Goal: Transaction & Acquisition: Obtain resource

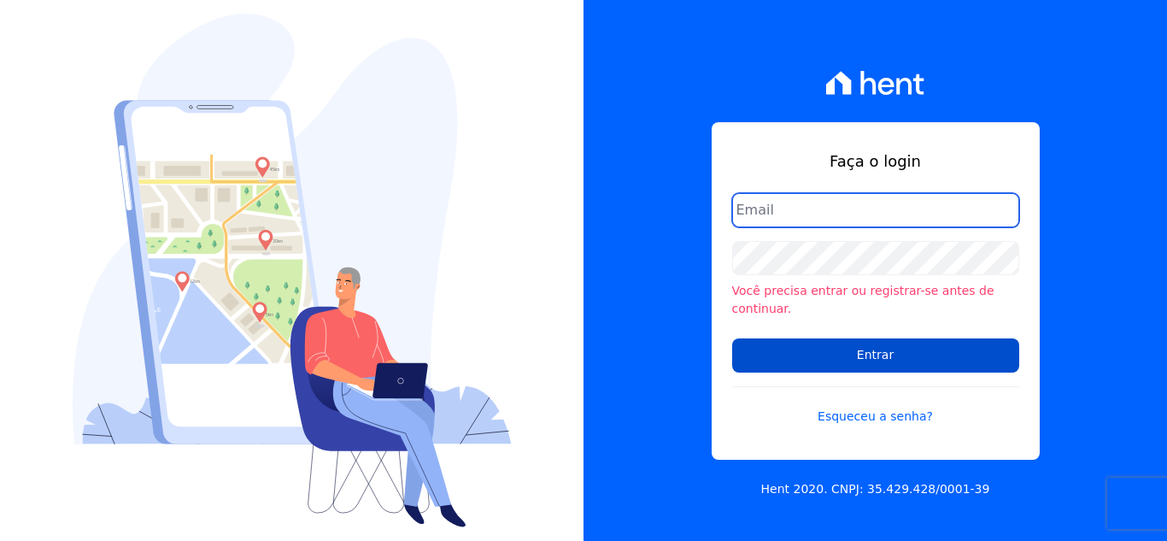
type input "[EMAIL_ADDRESS][DOMAIN_NAME]"
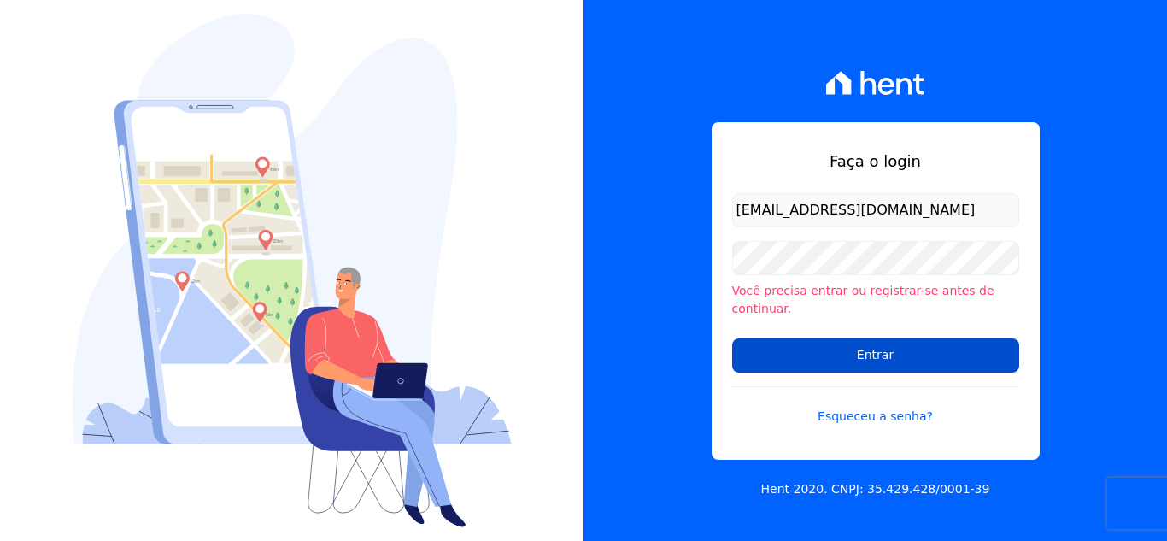
click at [784, 348] on input "Entrar" at bounding box center [875, 355] width 287 height 34
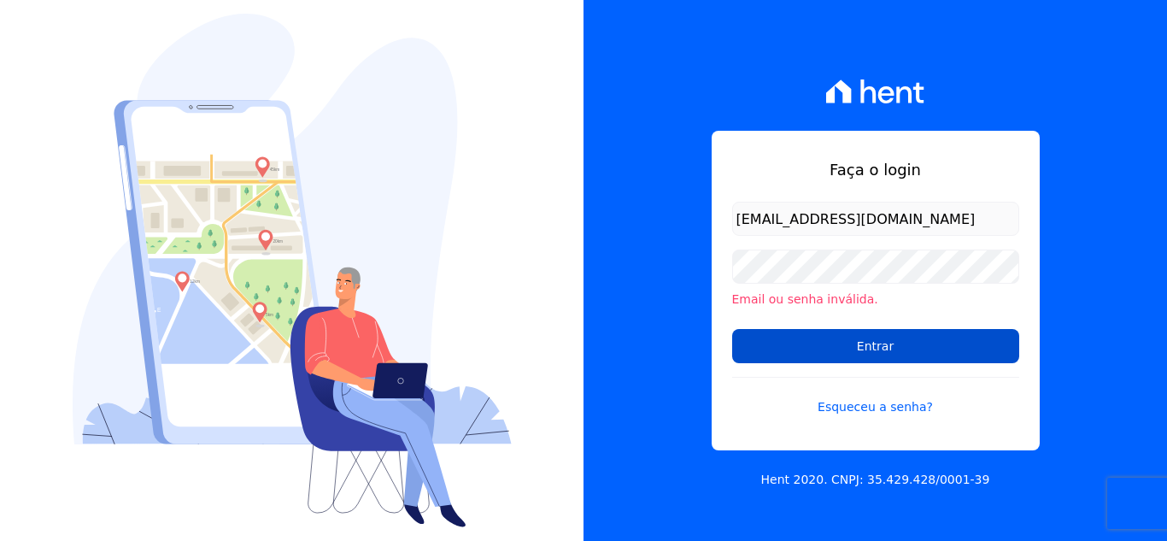
click at [833, 357] on input "Entrar" at bounding box center [875, 346] width 287 height 34
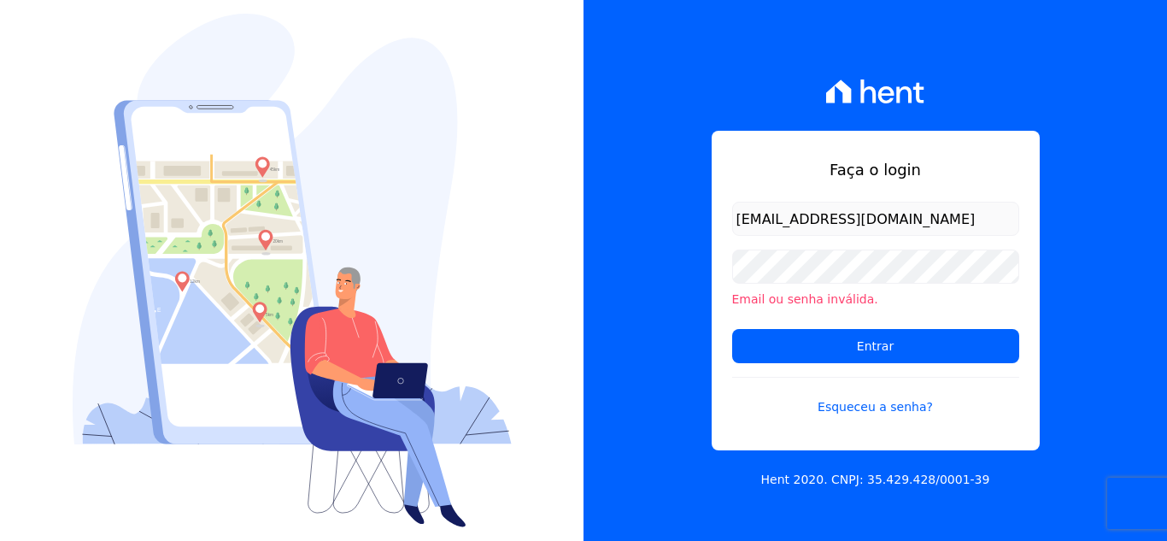
click at [631, 259] on div "Faça o login financeiro@genesisempreendimentos.com.br Email ou senha inválida. …" at bounding box center [874, 270] width 583 height 541
click at [853, 417] on form "financeiro@genesisempreendimentos.com.br Email ou senha inválida. Entrar Esquec…" at bounding box center [875, 319] width 287 height 235
click at [851, 407] on link "Esqueceu a senha?" at bounding box center [875, 396] width 287 height 39
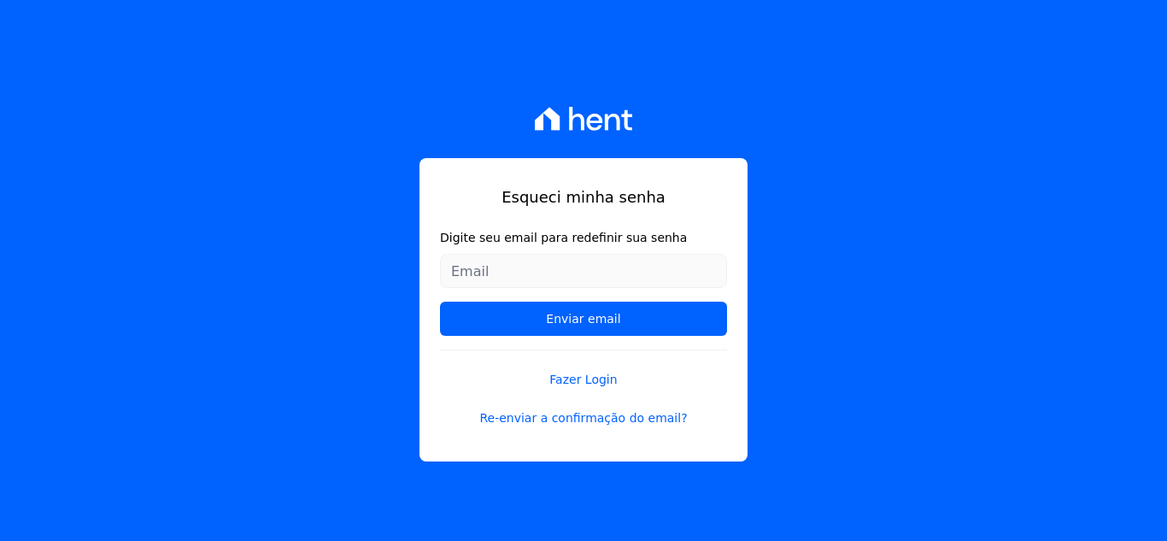
type input "[EMAIL_ADDRESS][DOMAIN_NAME]"
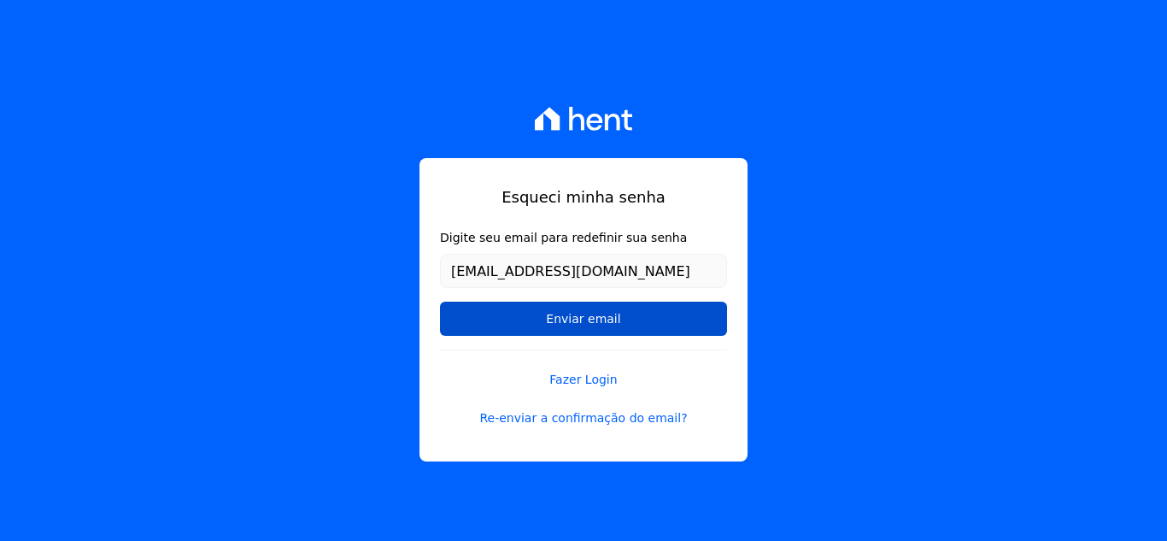
click at [552, 320] on input "Enviar email" at bounding box center [583, 319] width 287 height 34
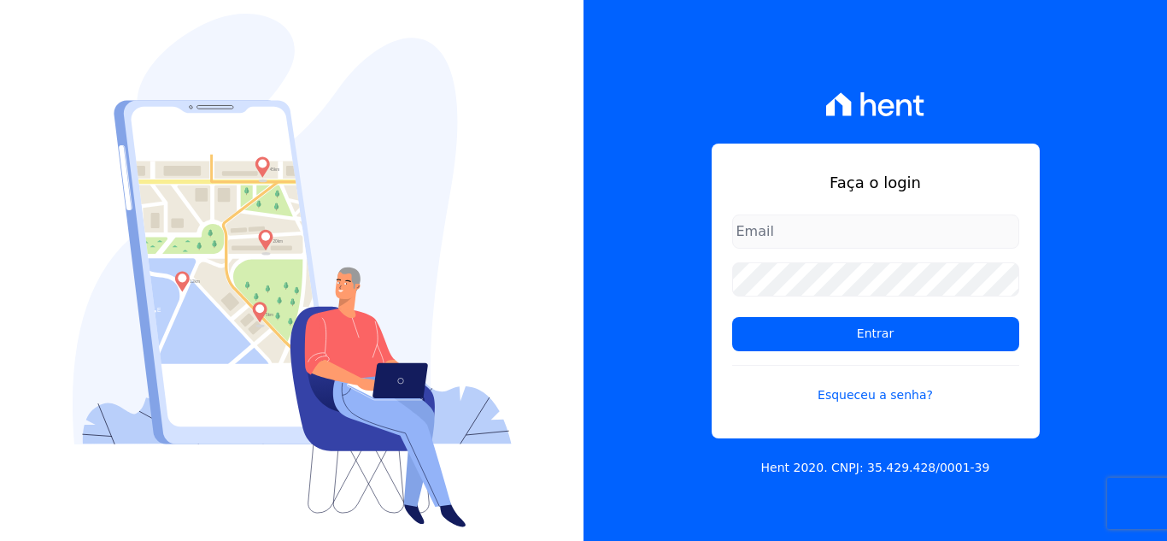
type input "[EMAIL_ADDRESS][DOMAIN_NAME]"
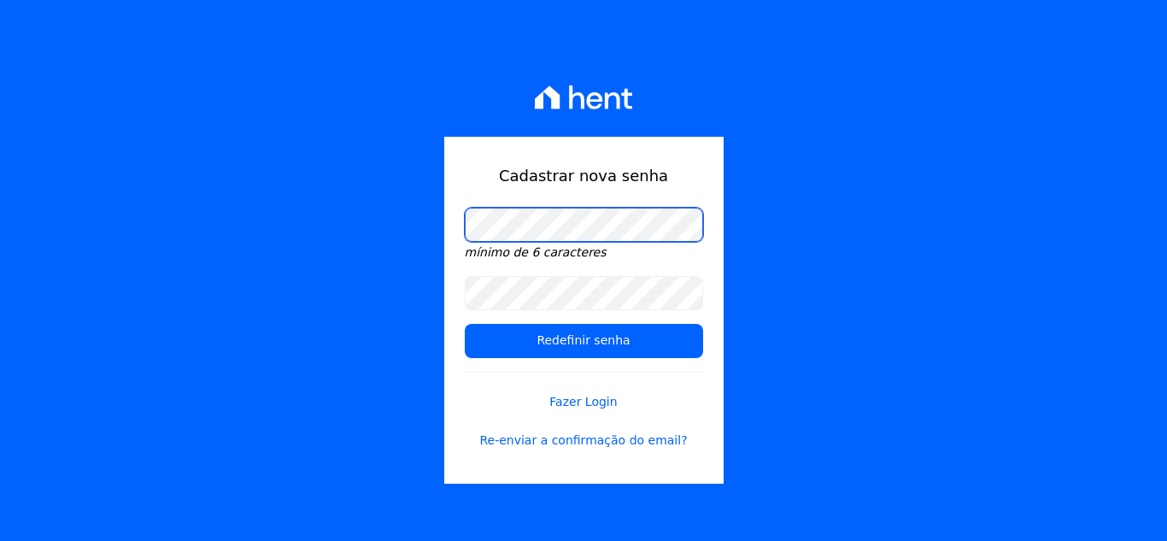
click at [465, 324] on input "Redefinir senha" at bounding box center [584, 341] width 238 height 34
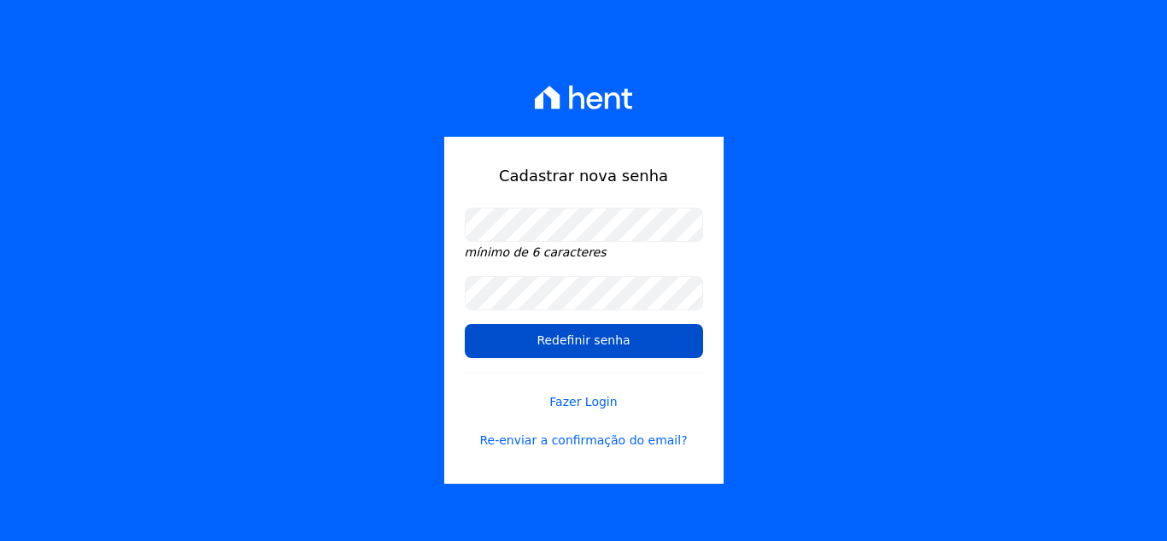
click at [513, 337] on input "Redefinir senha" at bounding box center [584, 341] width 238 height 34
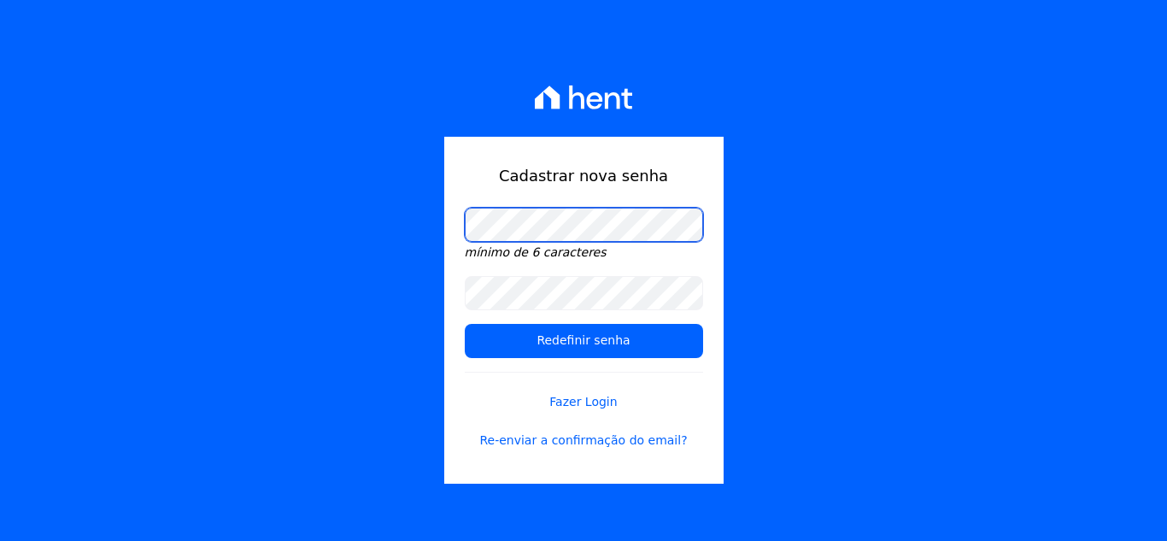
click at [370, 232] on div "Cadastrar nova senha mínimo de 6 caracteres Redefinir senha Fazer Login Re-envi…" at bounding box center [583, 270] width 1167 height 541
click at [465, 324] on input "Redefinir senha" at bounding box center [584, 341] width 238 height 34
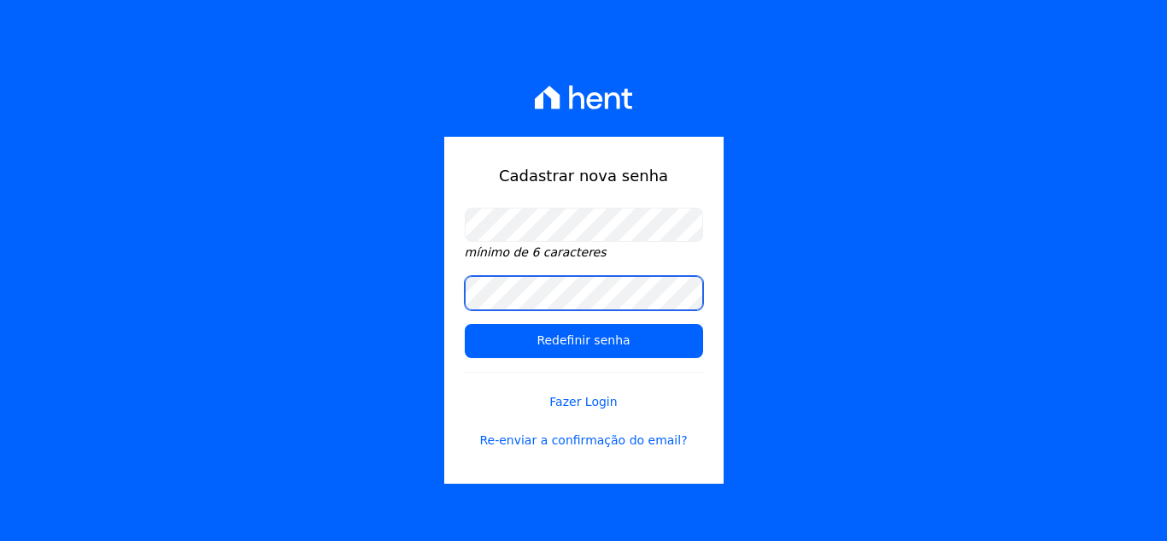
click at [465, 324] on input "Redefinir senha" at bounding box center [584, 341] width 238 height 34
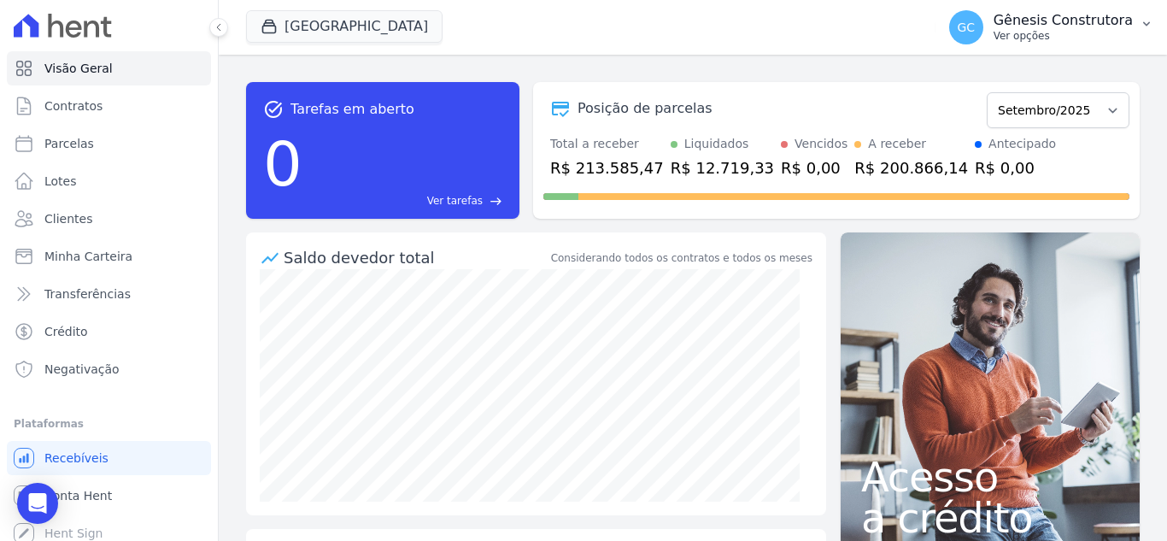
click at [1050, 27] on p "Gênesis Construtora" at bounding box center [1063, 20] width 139 height 17
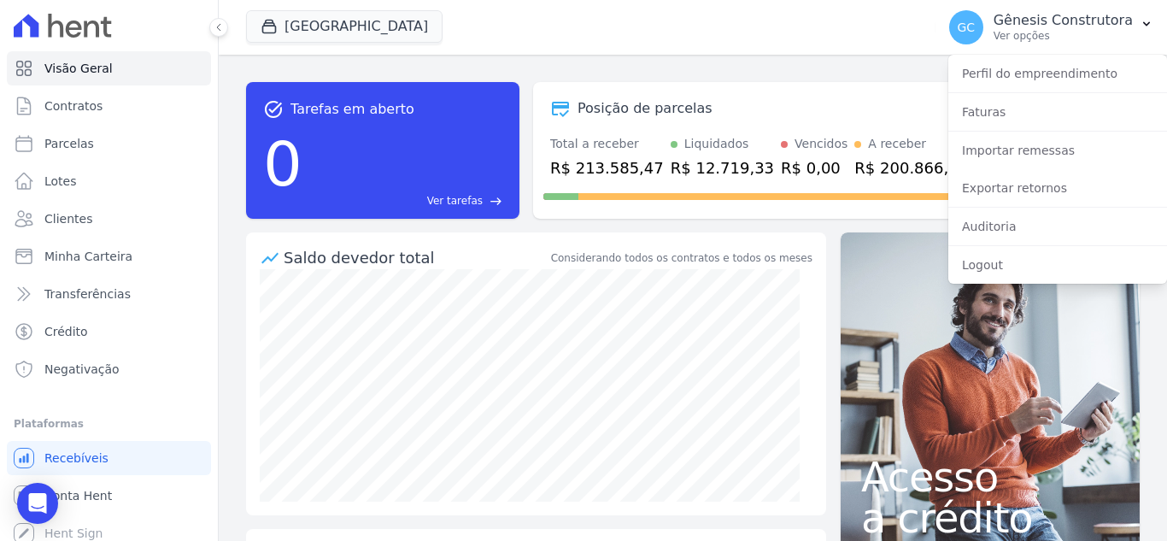
click at [0, 510] on div "Visão Geral Contratos [GEOGRAPHIC_DATA] Lotes Clientes Minha Carteira Transferê…" at bounding box center [109, 270] width 218 height 541
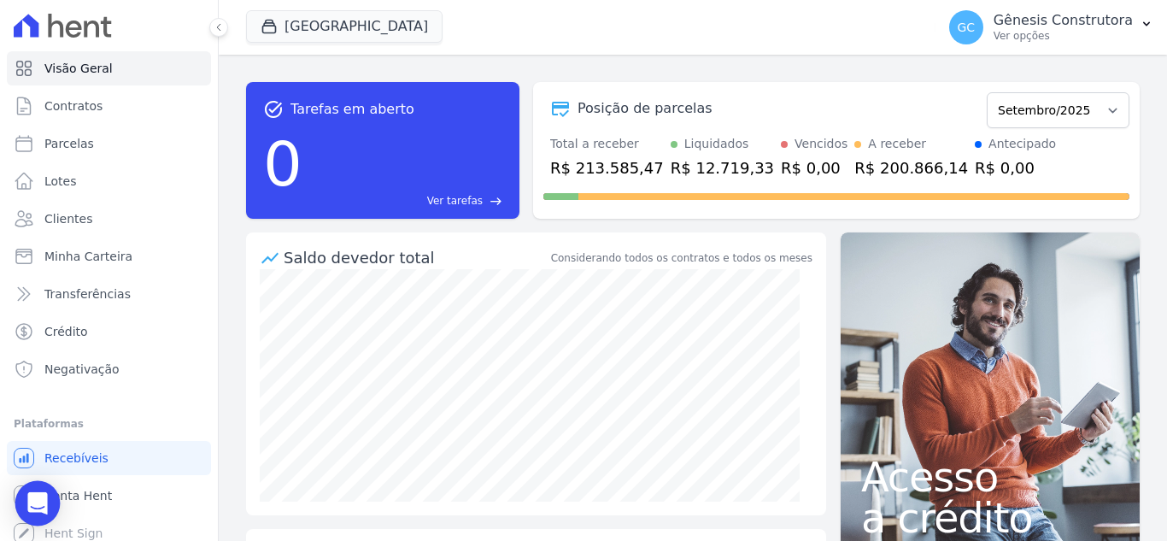
click at [33, 506] on icon "Open Intercom Messenger" at bounding box center [37, 503] width 22 height 22
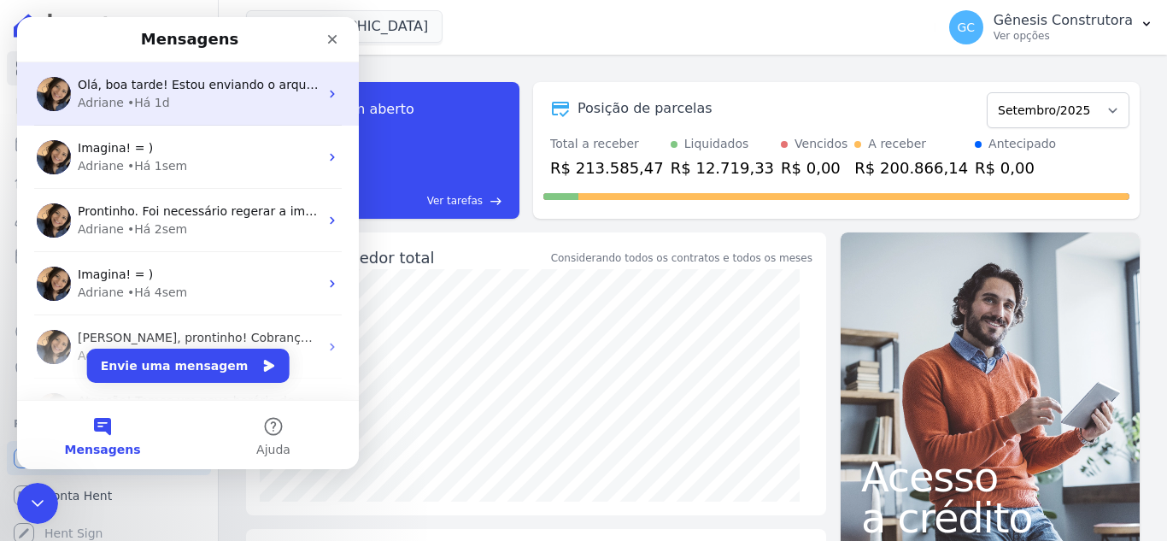
click at [168, 95] on div "Adriane • Há 1d" at bounding box center [198, 103] width 241 height 18
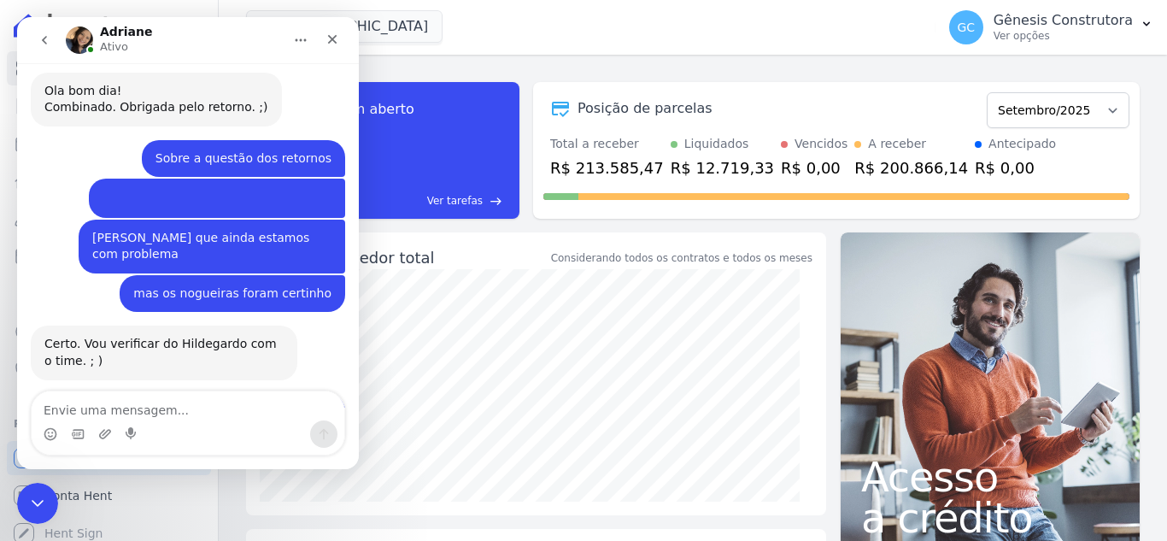
scroll to position [9456, 0]
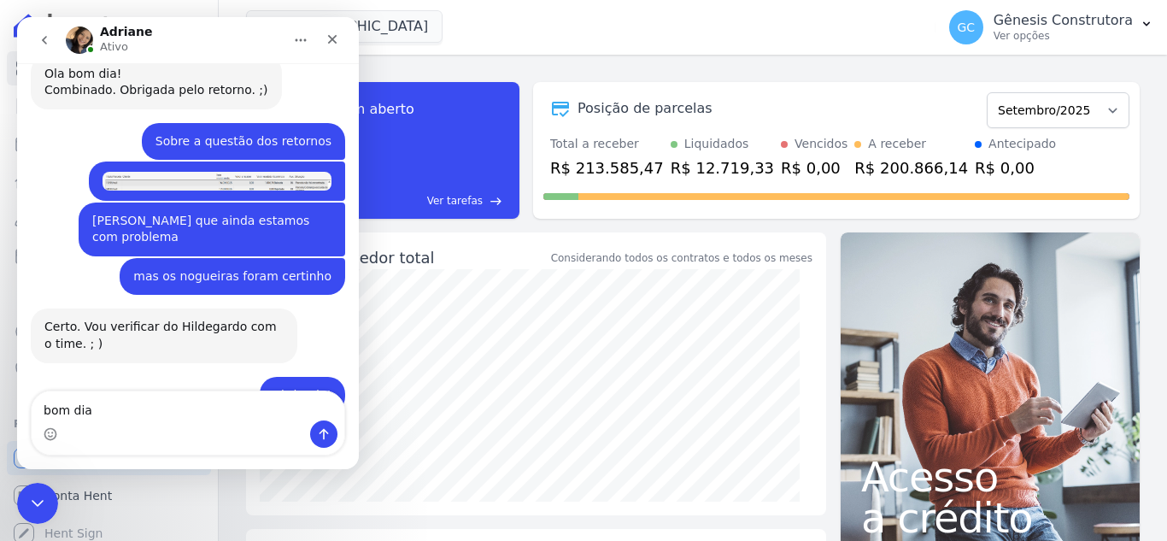
type textarea "bom dia!"
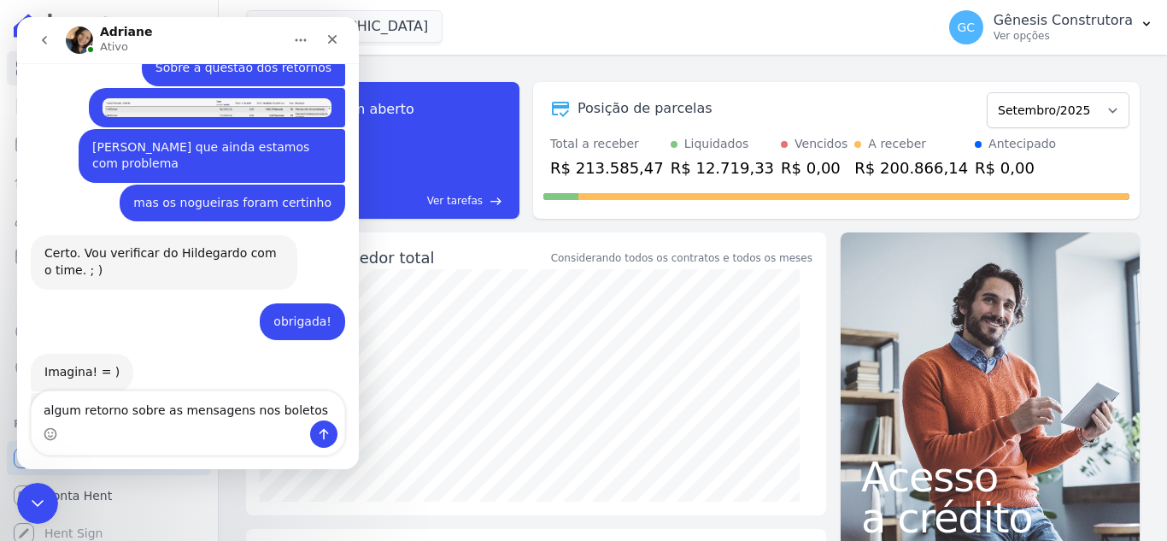
type textarea "algum retorno sobre as mensagens nos boletos?"
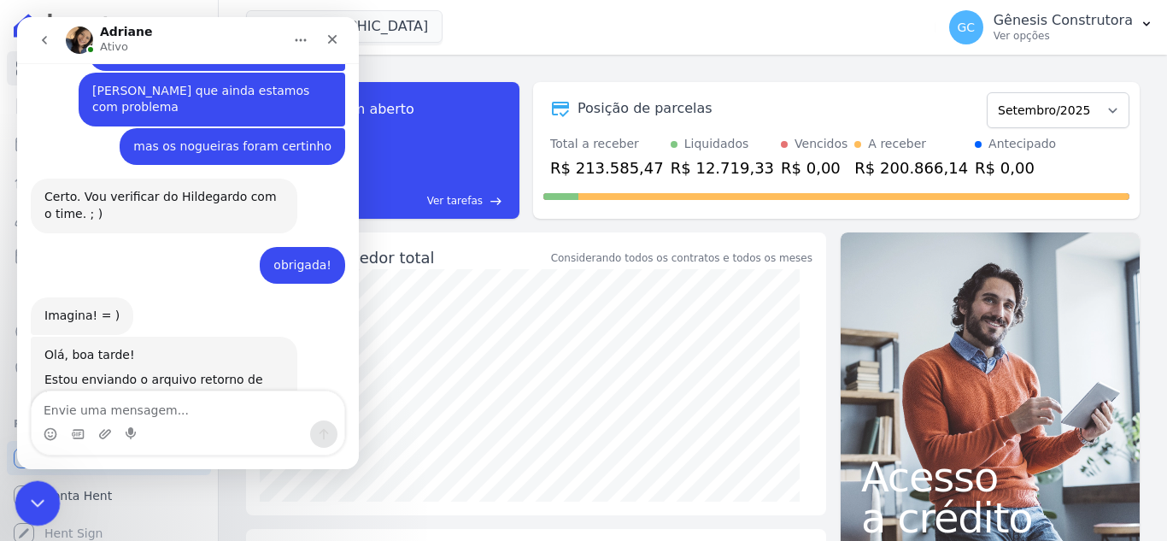
click at [49, 495] on div "Encerramento do Messenger da Intercom" at bounding box center [35, 500] width 41 height 41
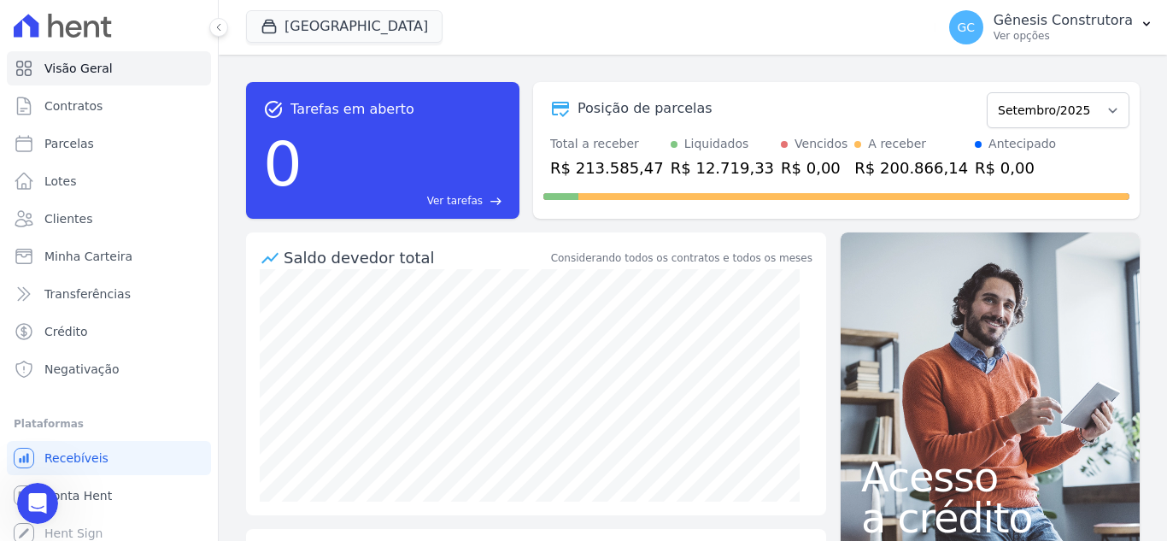
scroll to position [9652, 0]
click at [1040, 50] on button "GC Gênesis Construtora Ver opções" at bounding box center [1051, 27] width 232 height 48
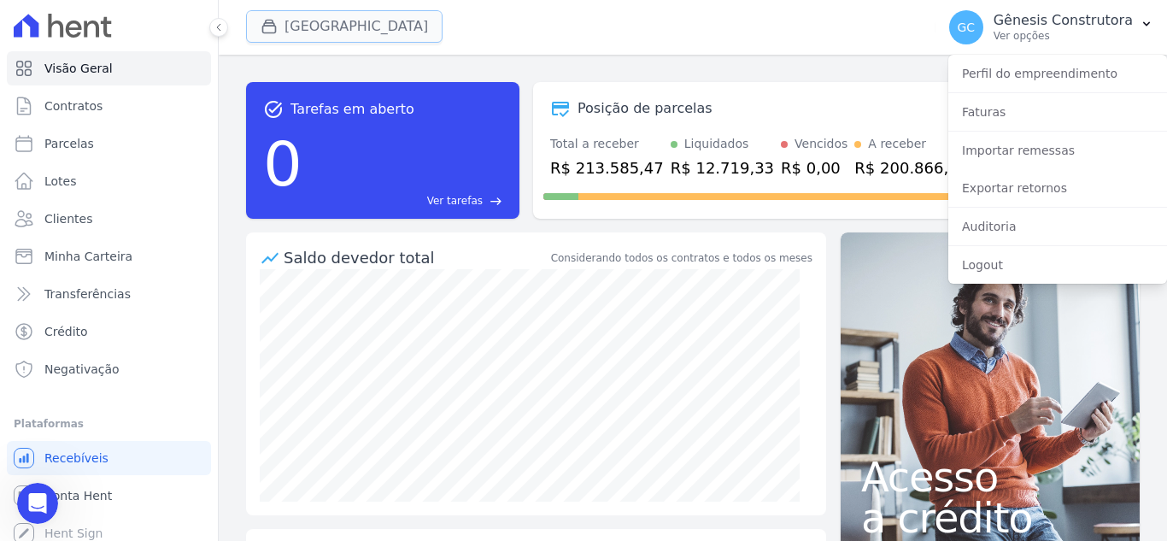
click at [309, 36] on button "[GEOGRAPHIC_DATA]" at bounding box center [344, 26] width 196 height 32
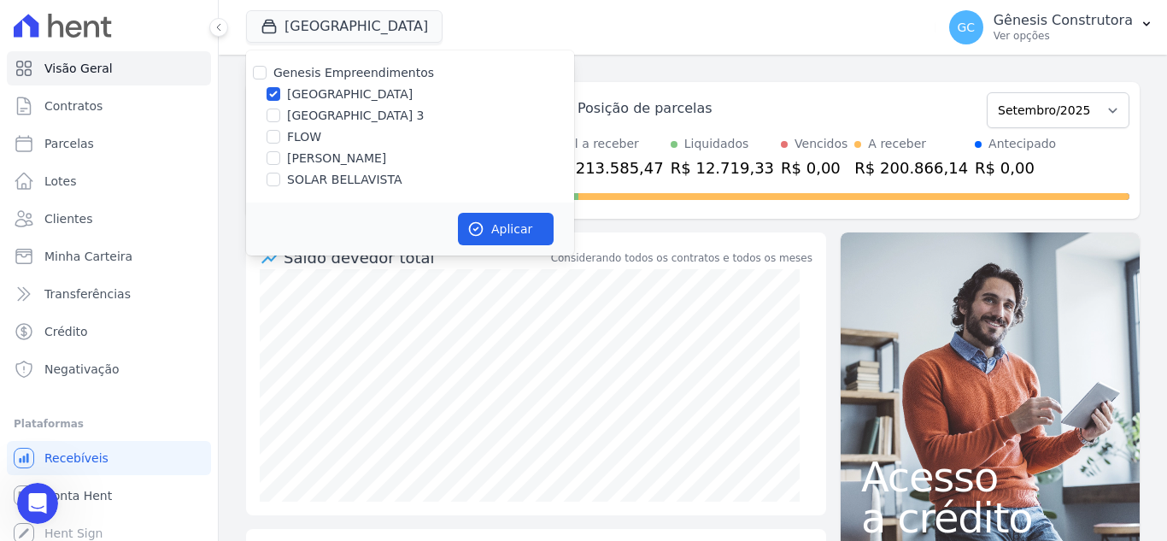
click at [714, 63] on div "Sua senha foi atualizada com sucesso. Você agora está logado. task_alt Tarefas …" at bounding box center [693, 298] width 948 height 486
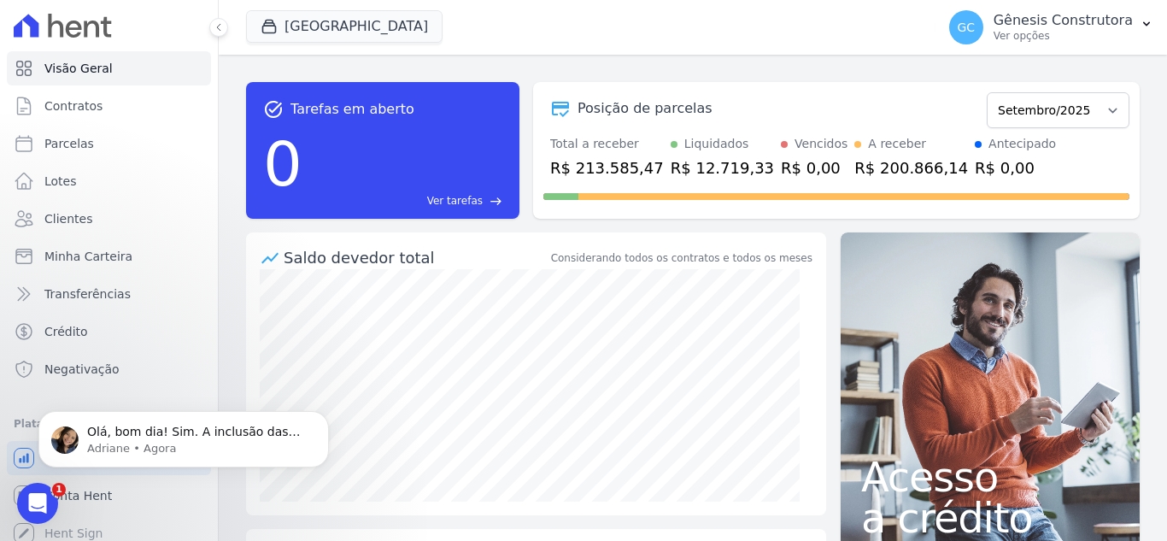
scroll to position [9704, 0]
click at [32, 494] on icon "Abertura do Messenger da Intercom" at bounding box center [35, 501] width 28 height 28
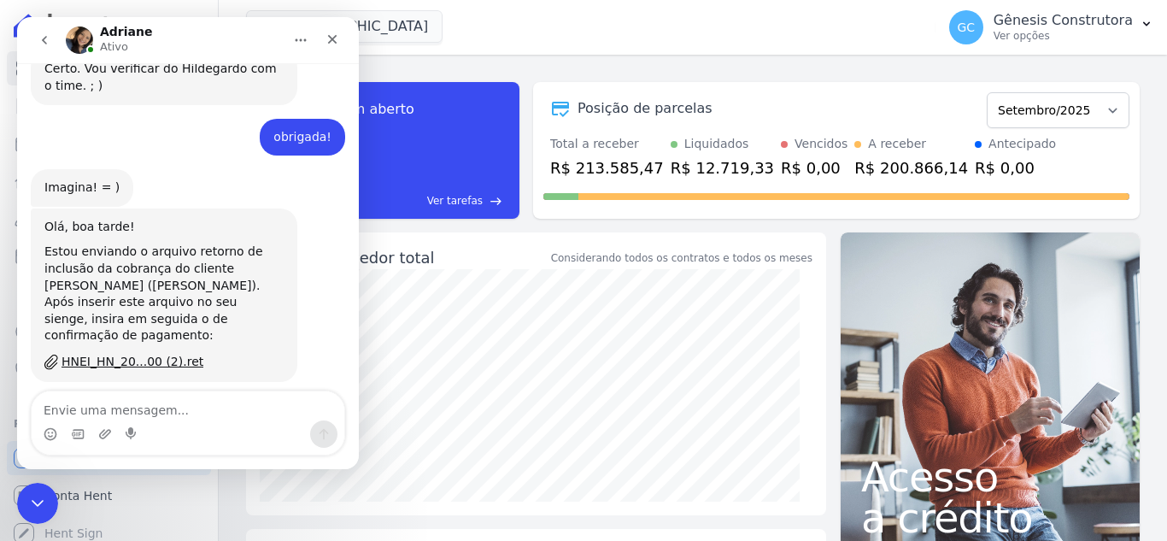
scroll to position [9732, 0]
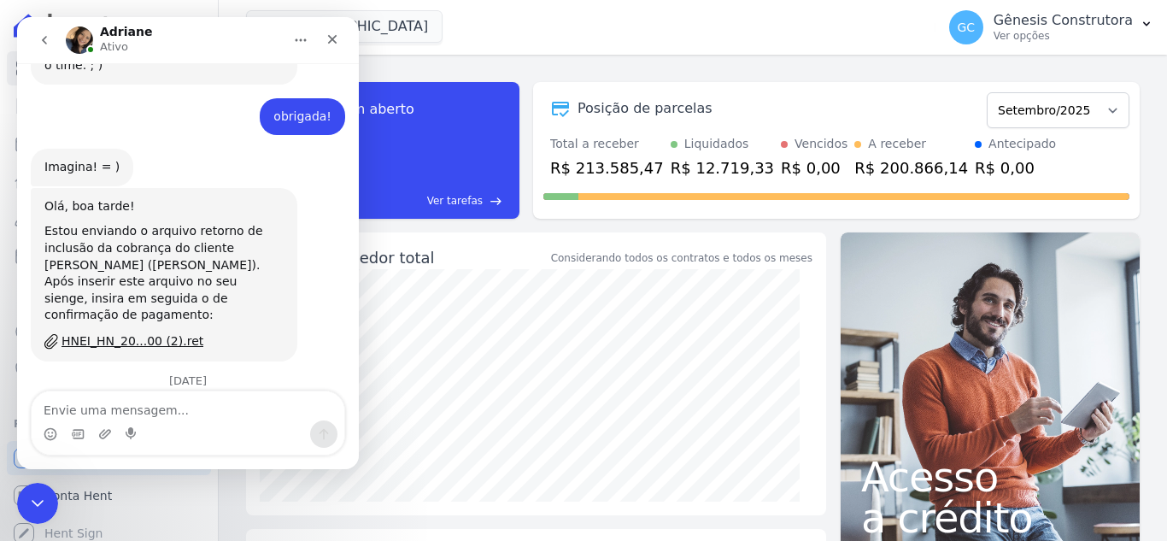
drag, startPoint x: 107, startPoint y: 299, endPoint x: 136, endPoint y: 299, distance: 29.0
copy div "sprint"
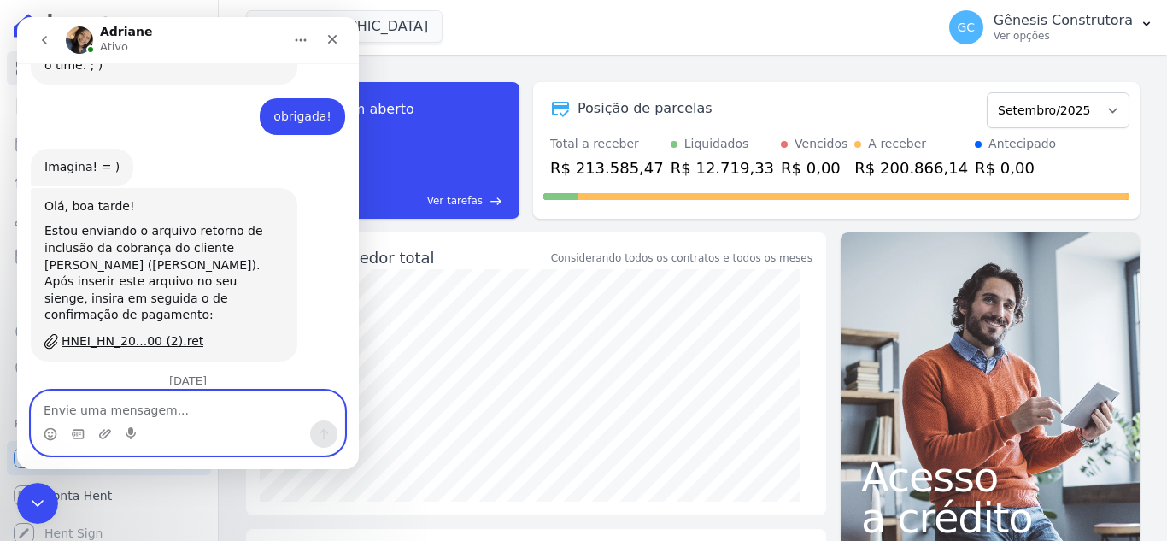
click at [144, 407] on textarea "Envie uma mensagem..." at bounding box center [188, 405] width 313 height 29
type textarea "ta ok, obrigada"
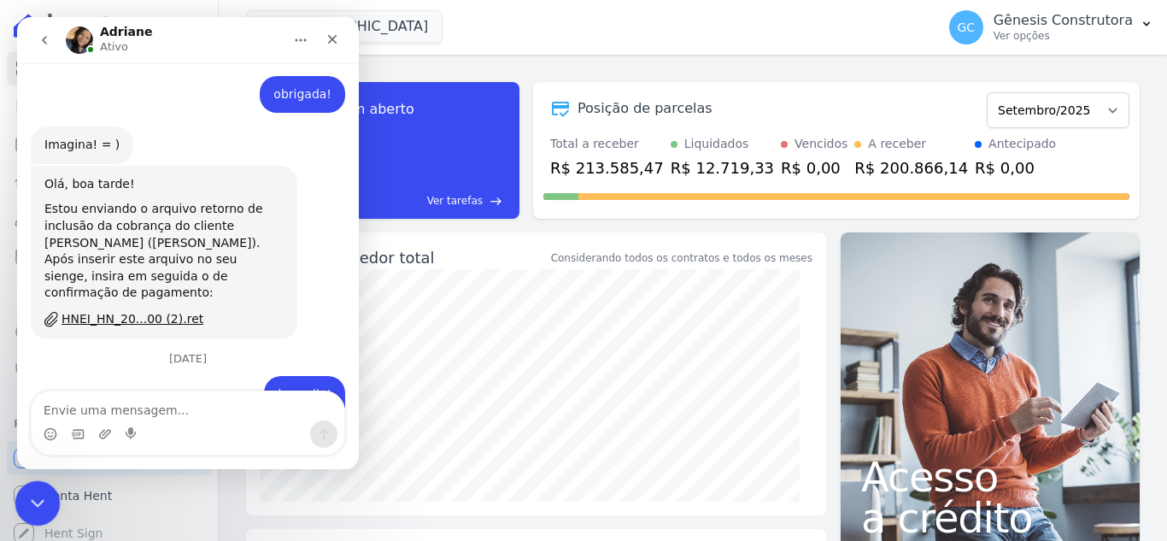
drag, startPoint x: 35, startPoint y: 968, endPoint x: 18, endPoint y: 488, distance: 480.4
click at [15, 484] on html at bounding box center [35, 500] width 41 height 41
click at [35, 516] on div "Encerramento do Messenger da Intercom" at bounding box center [35, 500] width 41 height 41
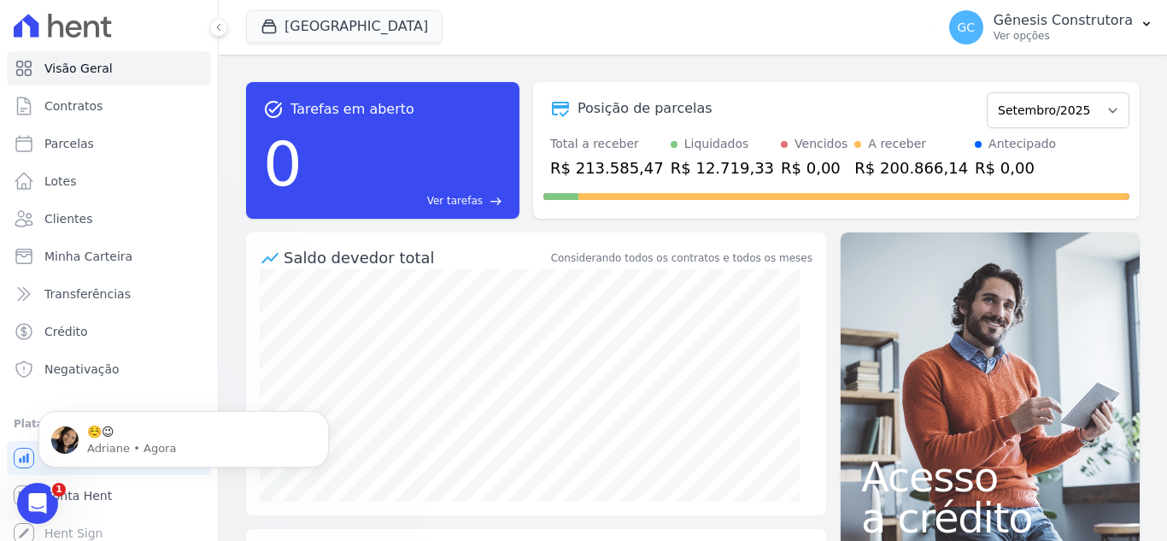
scroll to position [0, 0]
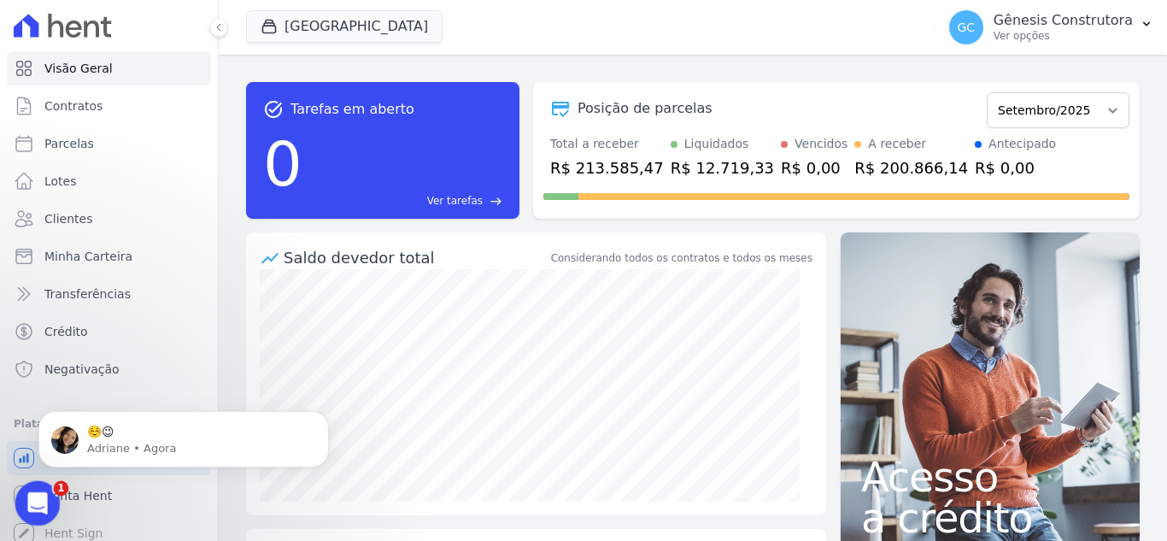
click at [36, 484] on div "Abertura do Messenger da Intercom" at bounding box center [35, 500] width 56 height 56
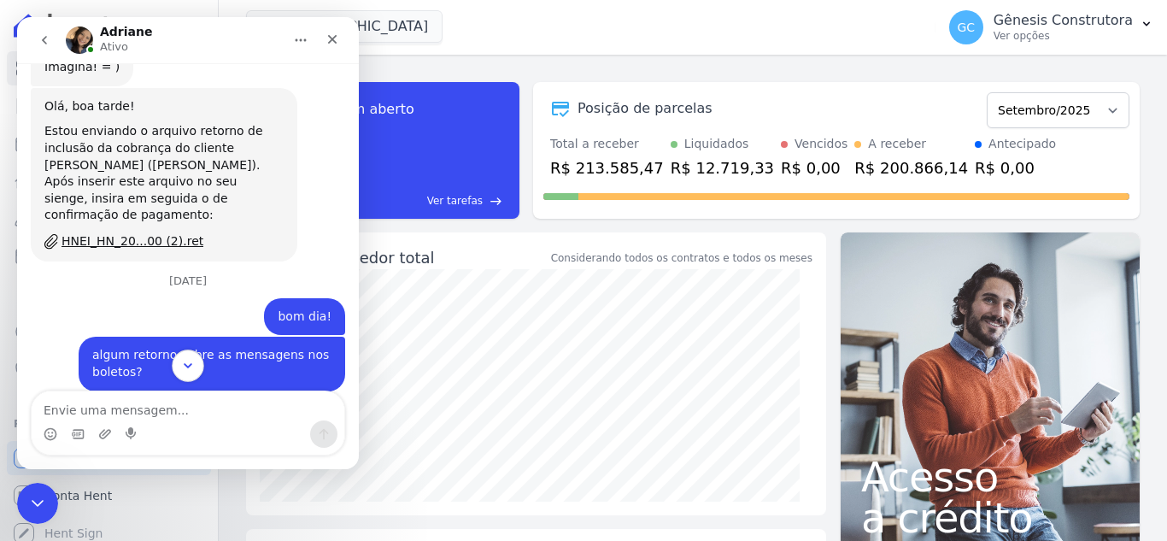
scroll to position [9834, 0]
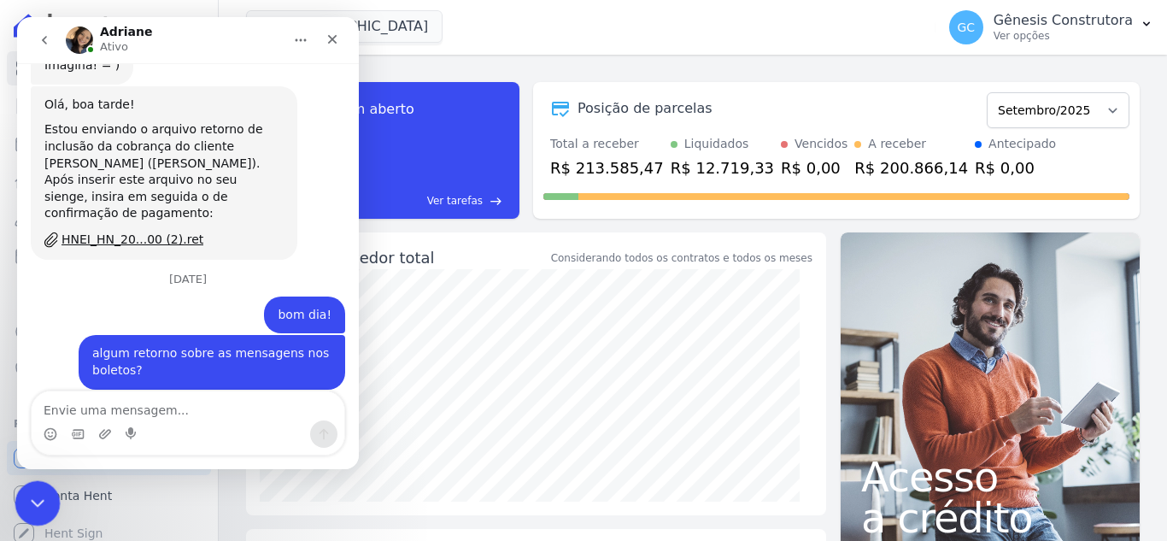
click at [27, 510] on icon "Encerramento do Messenger da Intercom" at bounding box center [35, 500] width 21 height 21
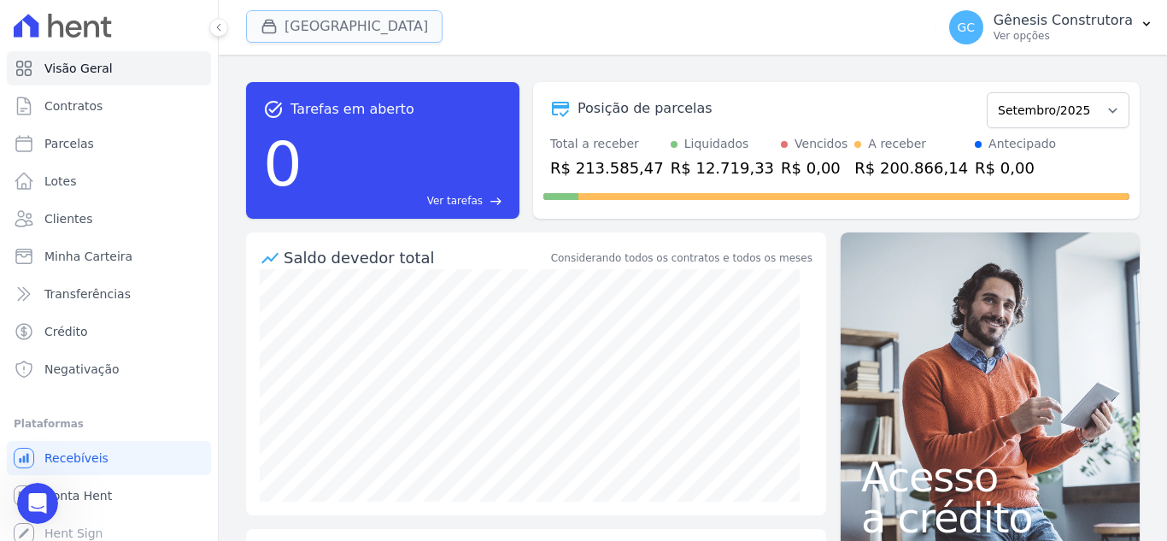
click at [343, 23] on button "[GEOGRAPHIC_DATA]" at bounding box center [344, 26] width 196 height 32
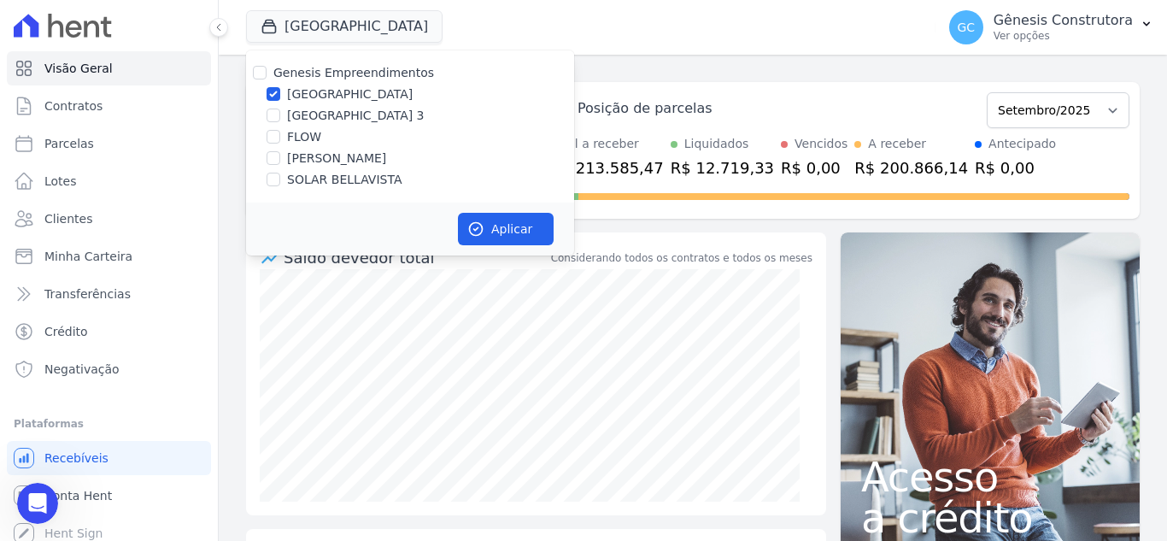
click at [864, 71] on div "task_alt Tarefas em aberto 0 Ver tarefas east Posição de parcelas Abril/2023 Ma…" at bounding box center [693, 150] width 894 height 164
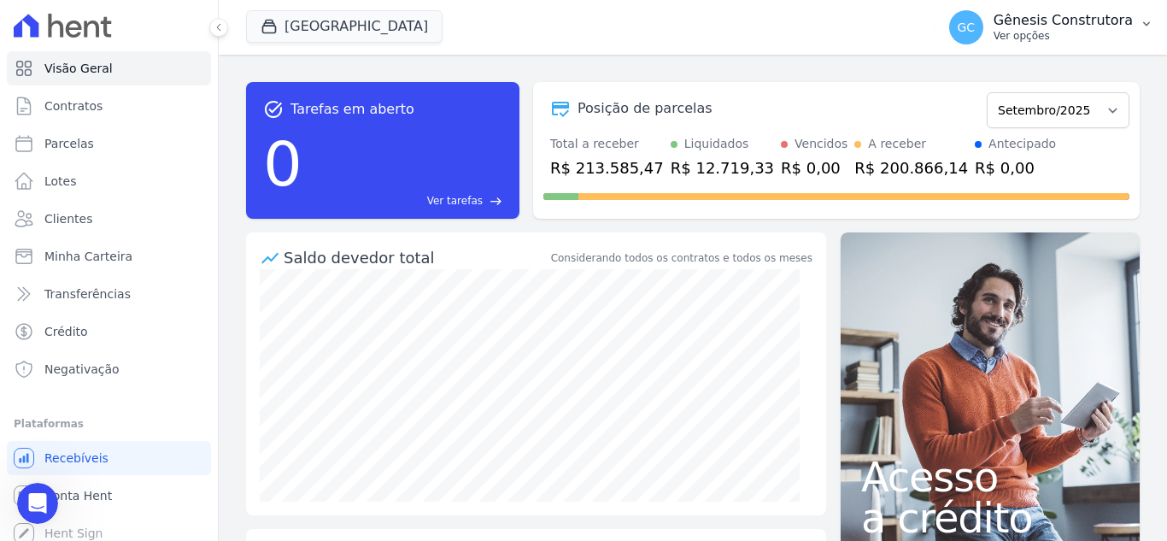
click at [1076, 26] on p "Gênesis Construtora" at bounding box center [1063, 20] width 139 height 17
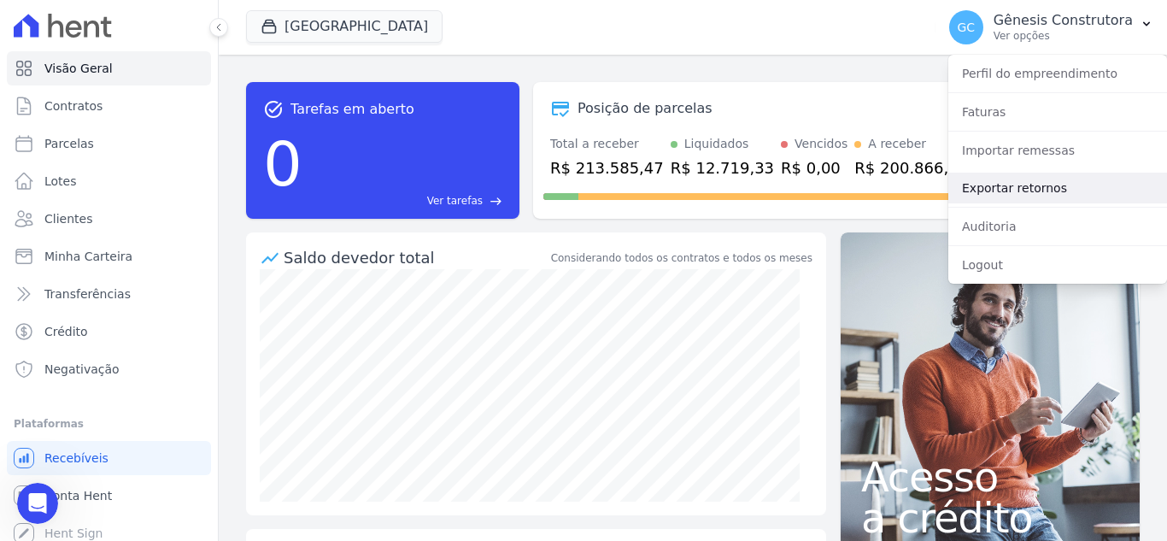
click at [1012, 194] on link "Exportar retornos" at bounding box center [1057, 188] width 219 height 31
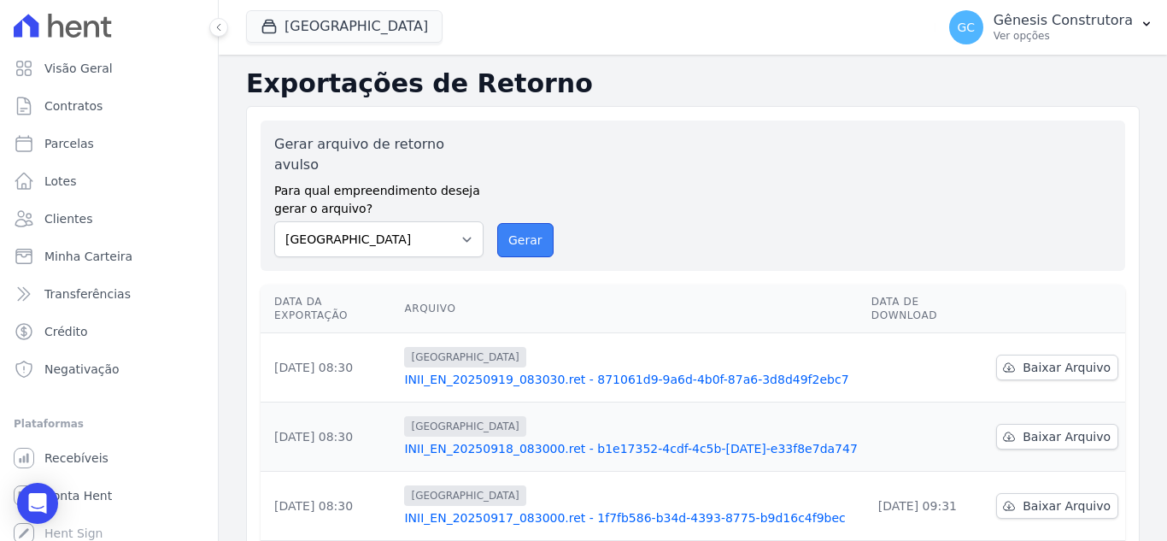
click at [500, 230] on button "Gerar" at bounding box center [525, 240] width 56 height 34
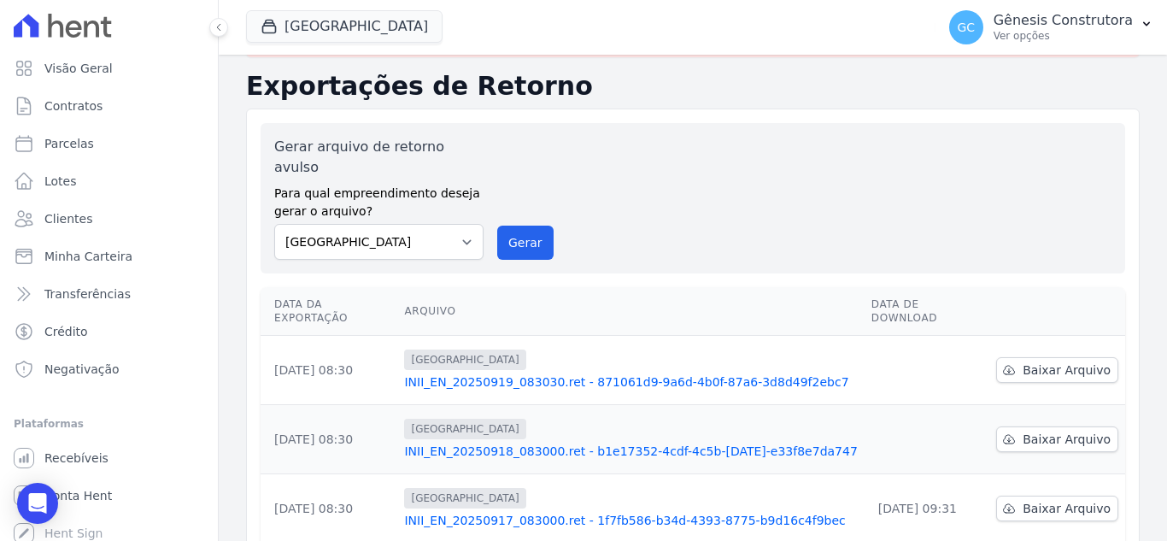
scroll to position [171, 0]
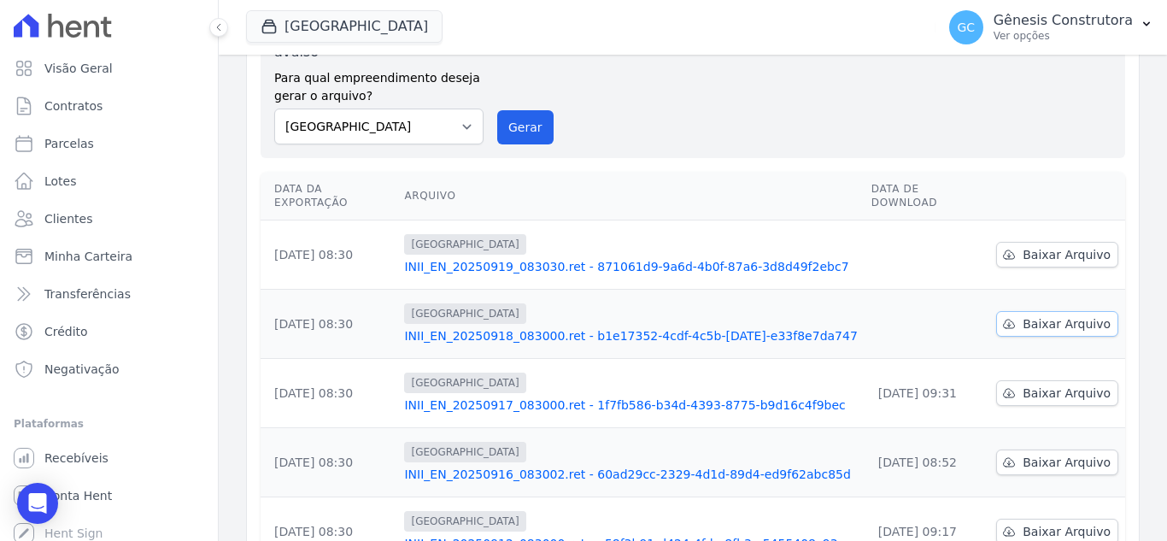
click at [1016, 311] on link "Baixar Arquivo" at bounding box center [1057, 324] width 122 height 26
click at [1035, 246] on span "Baixar Arquivo" at bounding box center [1067, 254] width 88 height 17
click at [1075, 315] on span "Baixar Arquivo" at bounding box center [1067, 323] width 88 height 17
click at [1040, 246] on span "Baixar Arquivo" at bounding box center [1067, 254] width 88 height 17
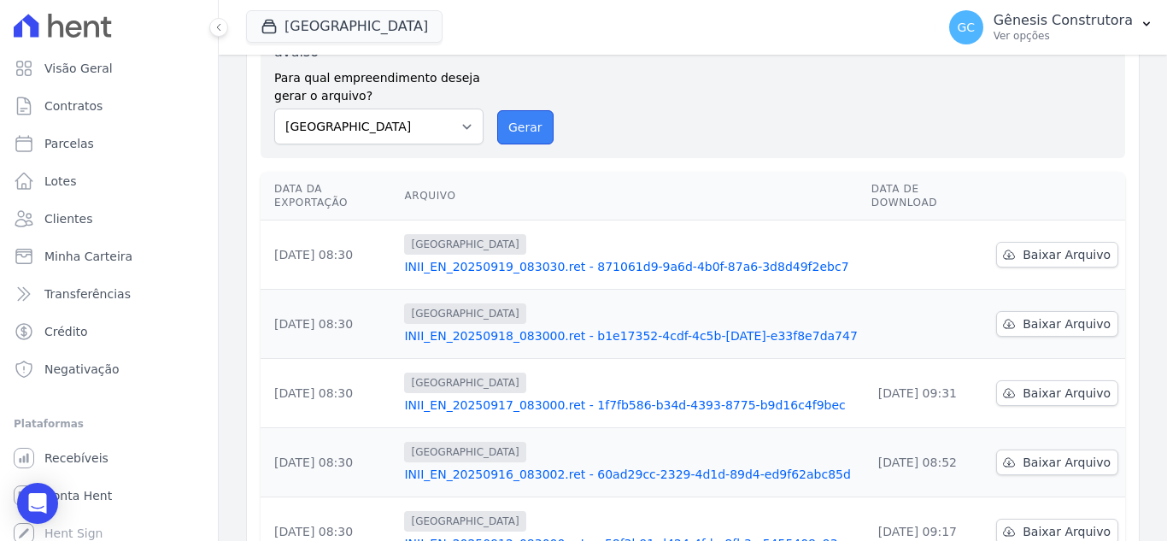
click at [516, 110] on button "Gerar" at bounding box center [525, 127] width 56 height 34
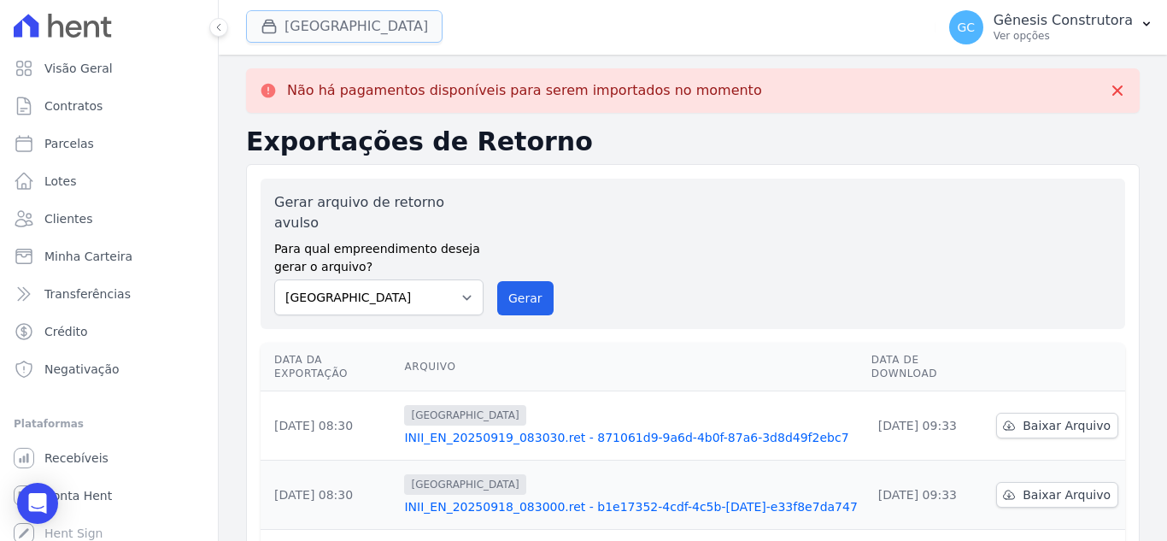
click at [365, 21] on button "[GEOGRAPHIC_DATA]" at bounding box center [344, 26] width 196 height 32
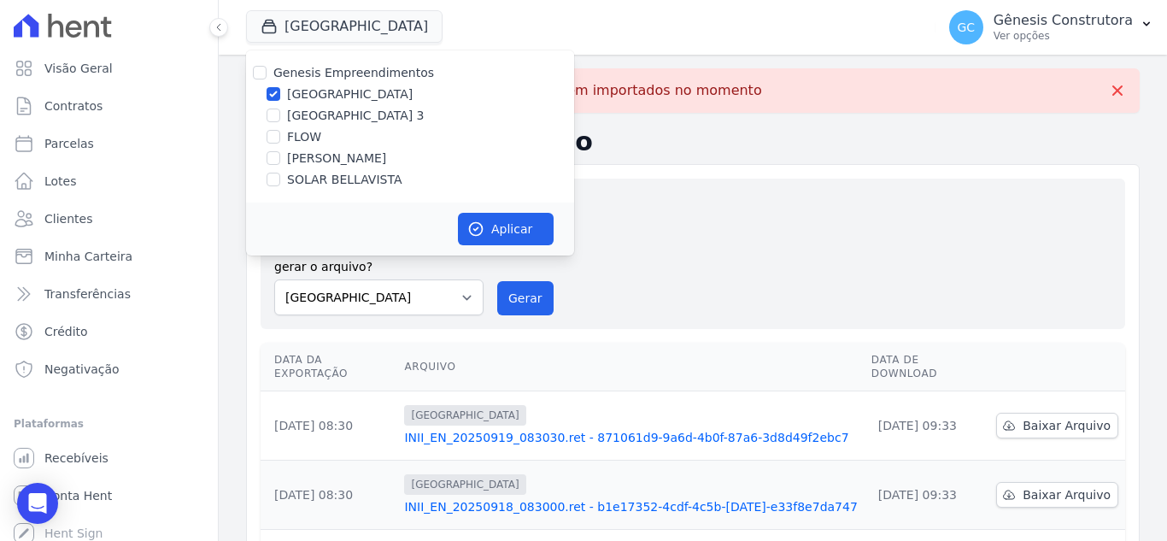
click at [323, 118] on label "[GEOGRAPHIC_DATA] 3" at bounding box center [356, 116] width 138 height 18
click at [280, 118] on input "[GEOGRAPHIC_DATA] 3" at bounding box center [274, 115] width 14 height 14
checkbox input "true"
click at [342, 92] on label "[GEOGRAPHIC_DATA]" at bounding box center [350, 94] width 126 height 18
click at [280, 92] on input "[GEOGRAPHIC_DATA]" at bounding box center [274, 94] width 14 height 14
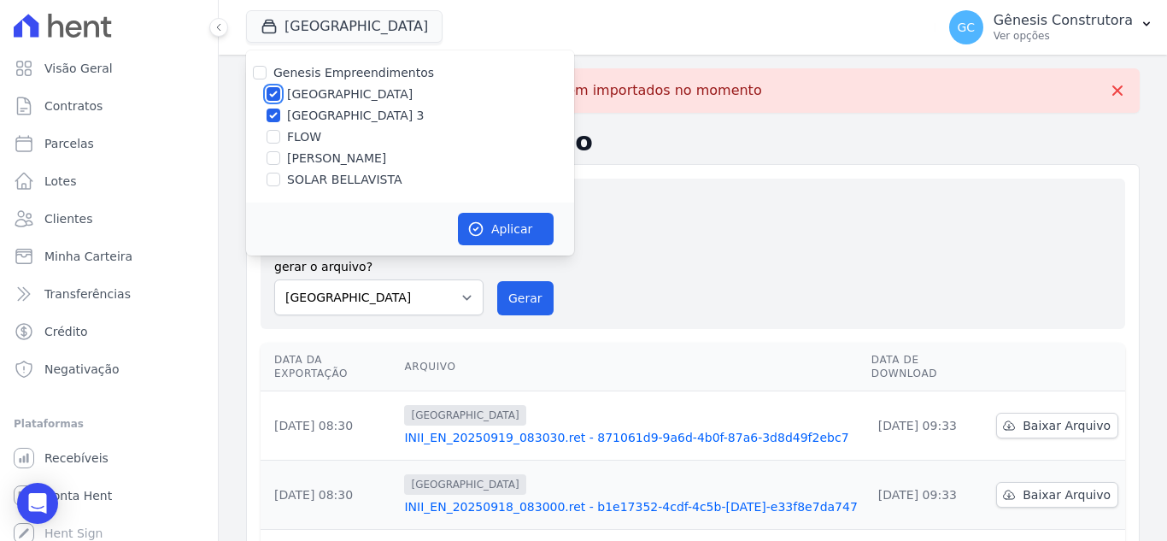
checkbox input "false"
click at [543, 230] on button "Aplicar" at bounding box center [506, 229] width 96 height 32
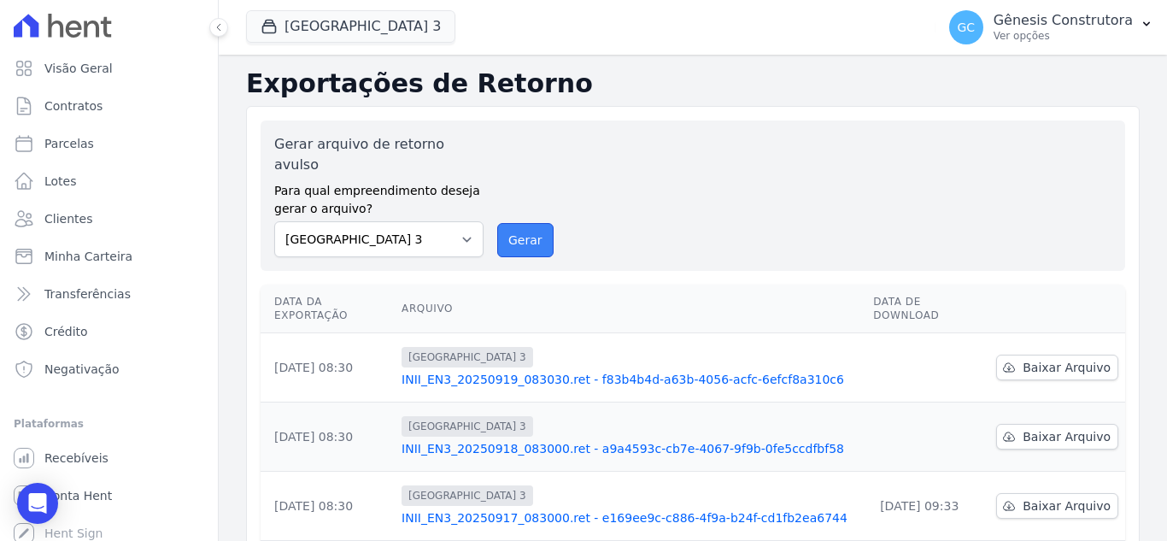
click at [513, 223] on button "Gerar" at bounding box center [525, 240] width 56 height 34
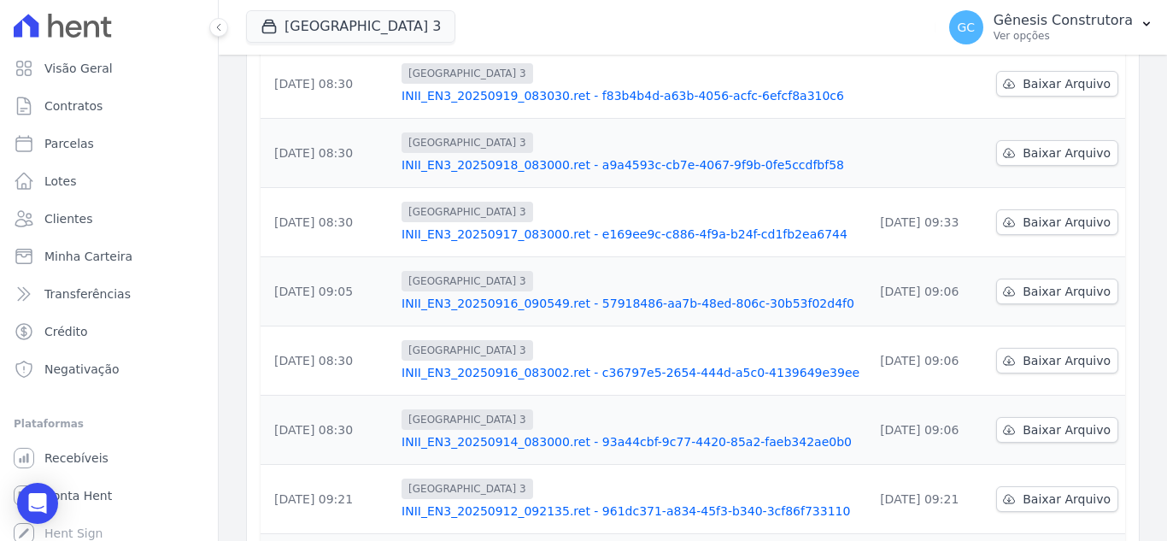
scroll to position [171, 0]
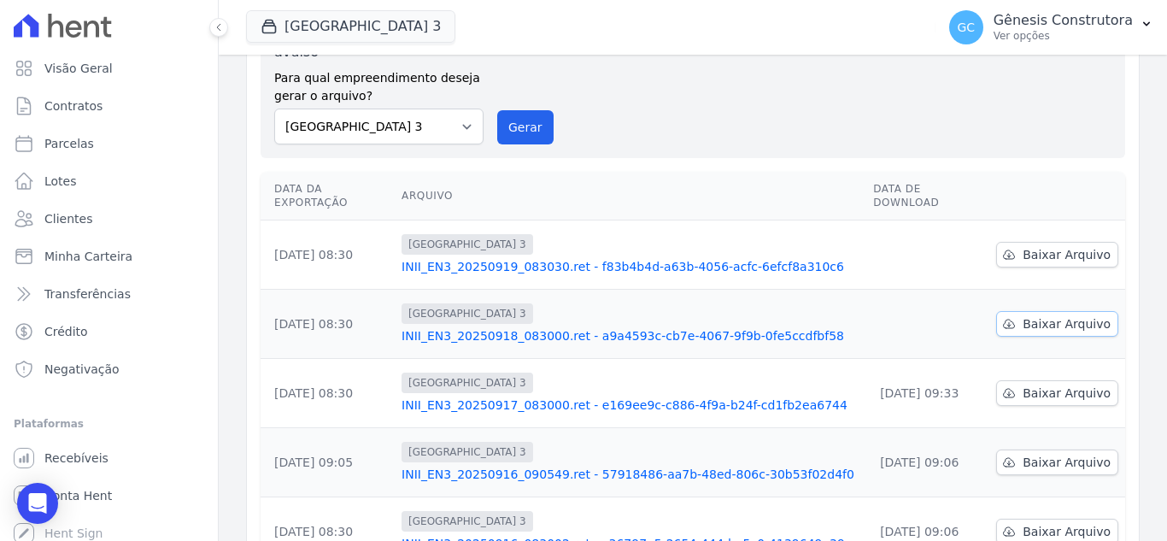
click at [1043, 315] on span "Baixar Arquivo" at bounding box center [1067, 323] width 88 height 17
click at [1048, 246] on span "Baixar Arquivo" at bounding box center [1067, 254] width 88 height 17
drag, startPoint x: 676, startPoint y: 133, endPoint x: 681, endPoint y: 125, distance: 10.0
click at [681, 126] on div "Gerar arquivo de retorno avulso Para qual empreendimento deseja gerar o arquivo…" at bounding box center [693, 83] width 865 height 150
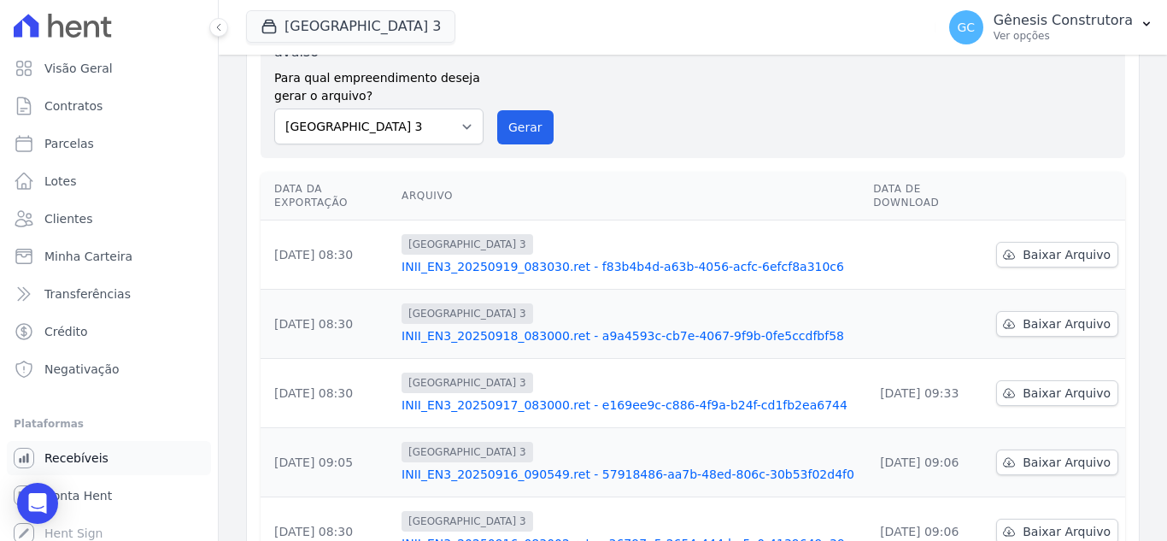
click at [78, 464] on span "Recebíveis" at bounding box center [76, 457] width 64 height 17
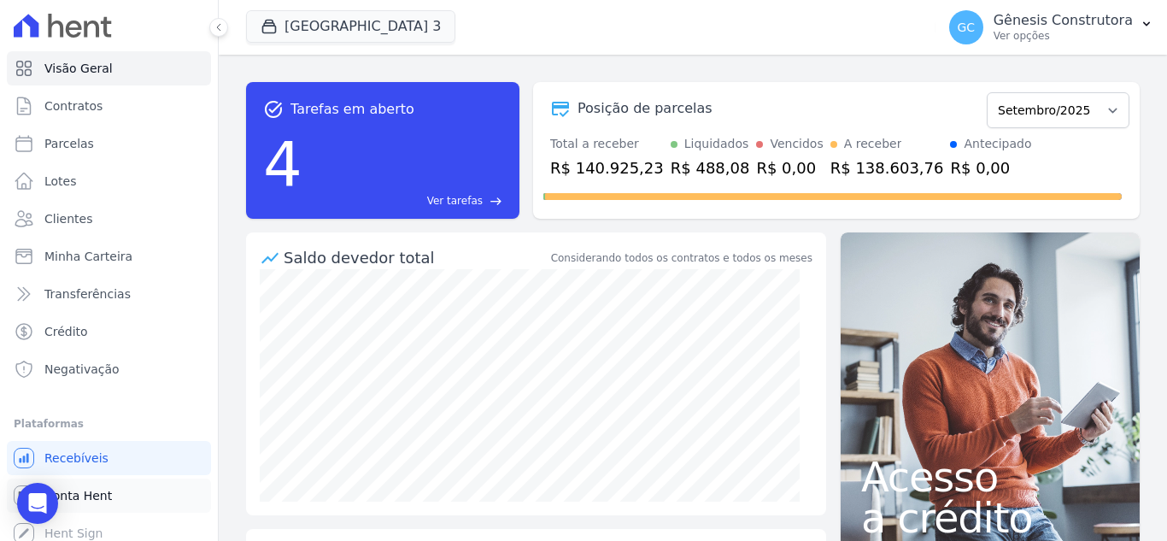
click at [108, 491] on link "Conta Hent" at bounding box center [109, 495] width 204 height 34
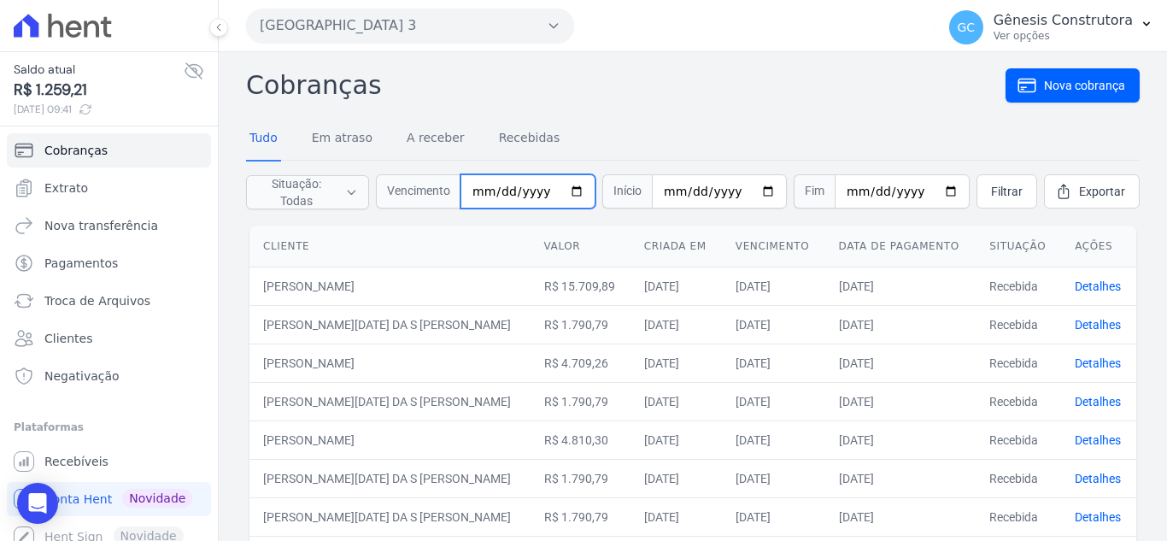
click at [489, 189] on input "date" at bounding box center [527, 191] width 135 height 34
drag, startPoint x: 489, startPoint y: 189, endPoint x: 469, endPoint y: 197, distance: 21.4
click at [469, 197] on input "date" at bounding box center [527, 191] width 135 height 34
click at [487, 197] on input "date" at bounding box center [527, 191] width 135 height 34
drag, startPoint x: 487, startPoint y: 197, endPoint x: 458, endPoint y: 199, distance: 29.1
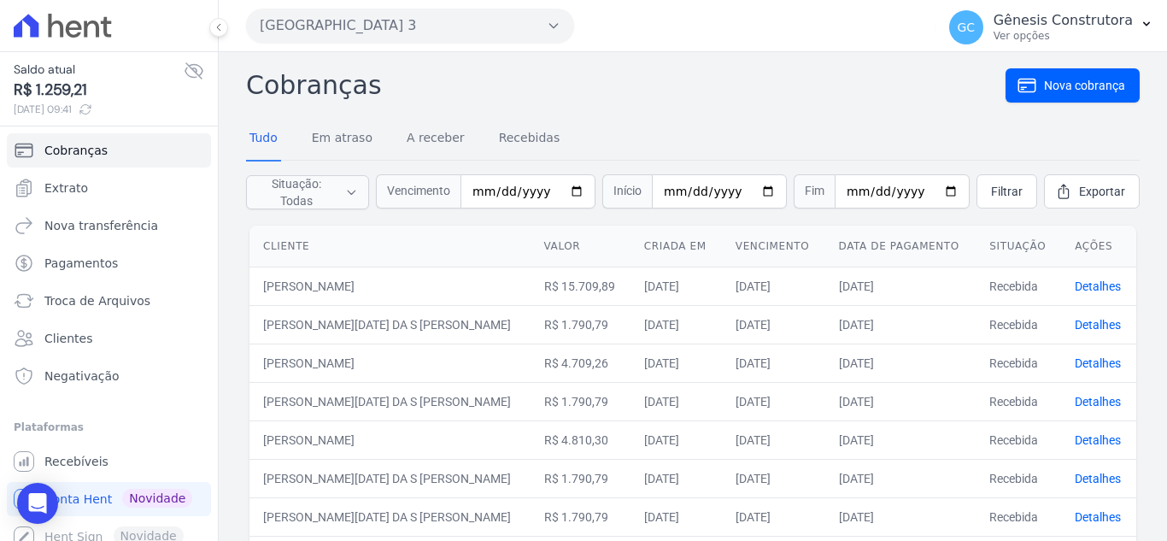
click at [458, 199] on span "Vencimento" at bounding box center [418, 191] width 85 height 34
click at [486, 186] on input "date" at bounding box center [527, 191] width 135 height 34
drag, startPoint x: 486, startPoint y: 186, endPoint x: 407, endPoint y: 259, distance: 107.6
click at [407, 259] on th "Cliente" at bounding box center [389, 247] width 281 height 42
click at [484, 191] on input "date" at bounding box center [527, 191] width 135 height 34
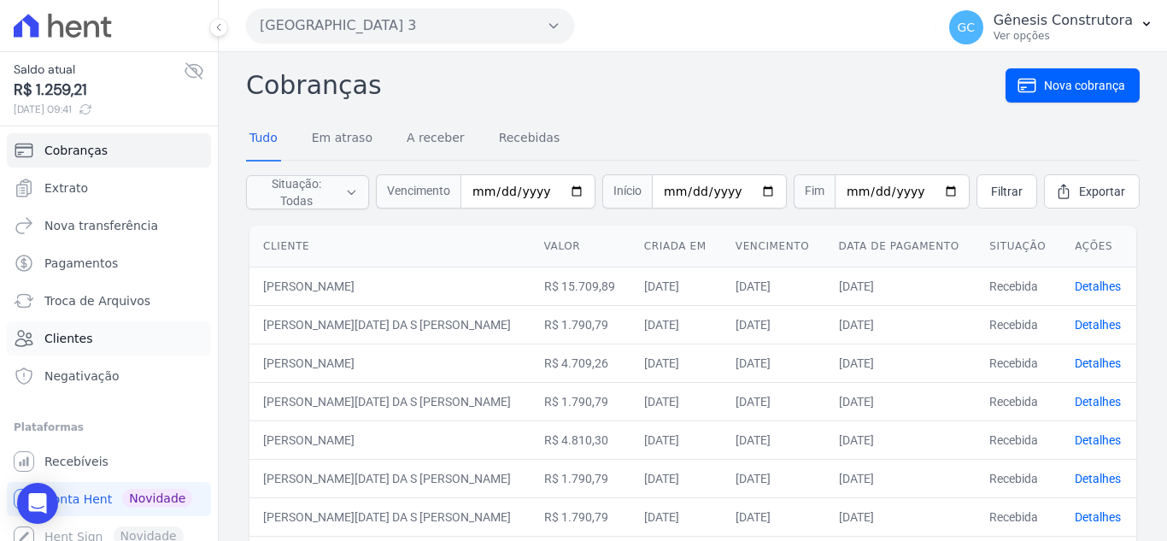
click at [94, 331] on link "Clientes" at bounding box center [109, 338] width 204 height 34
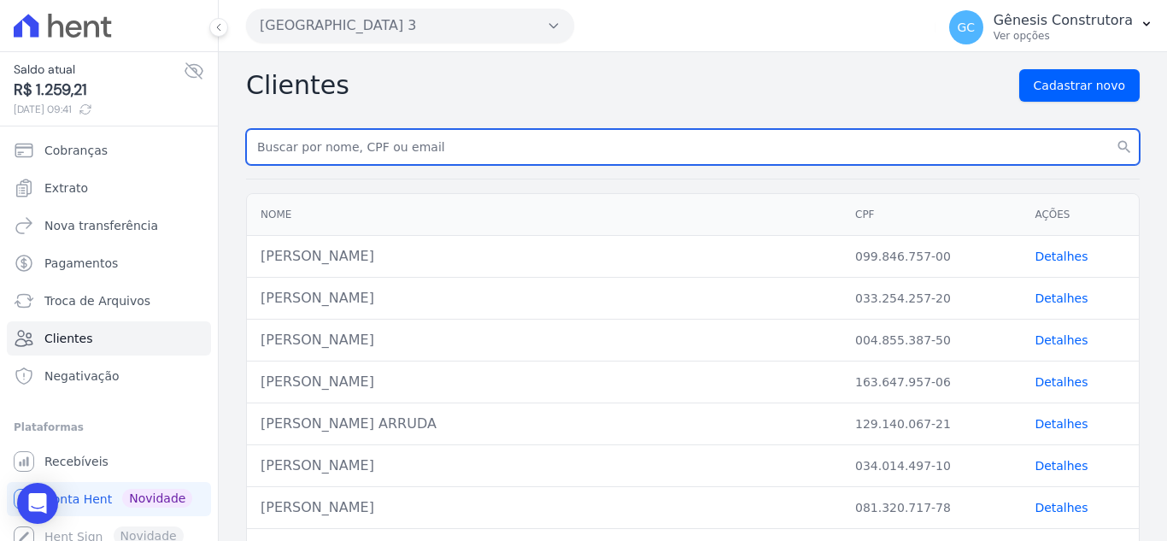
click at [390, 143] on input "text" at bounding box center [693, 147] width 894 height 36
paste input "[PERSON_NAME]"
type input "[PERSON_NAME]"
click at [1109, 129] on button "search" at bounding box center [1124, 147] width 31 height 36
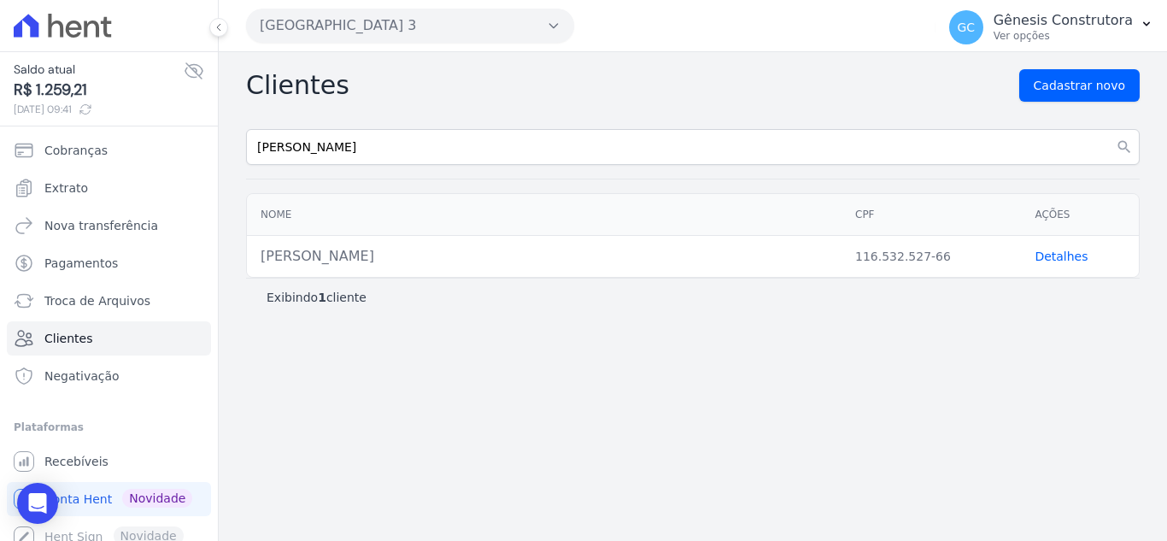
click at [1062, 251] on link "Detalhes" at bounding box center [1061, 256] width 53 height 14
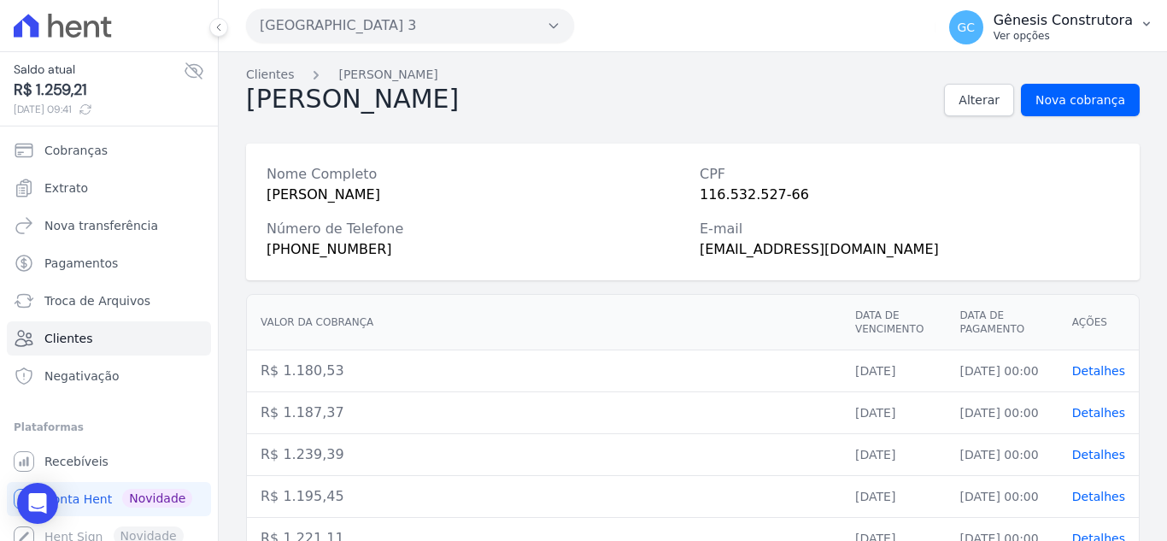
click at [1142, 27] on icon "button" at bounding box center [1147, 24] width 14 height 14
click at [73, 464] on span "Recebíveis" at bounding box center [76, 461] width 64 height 17
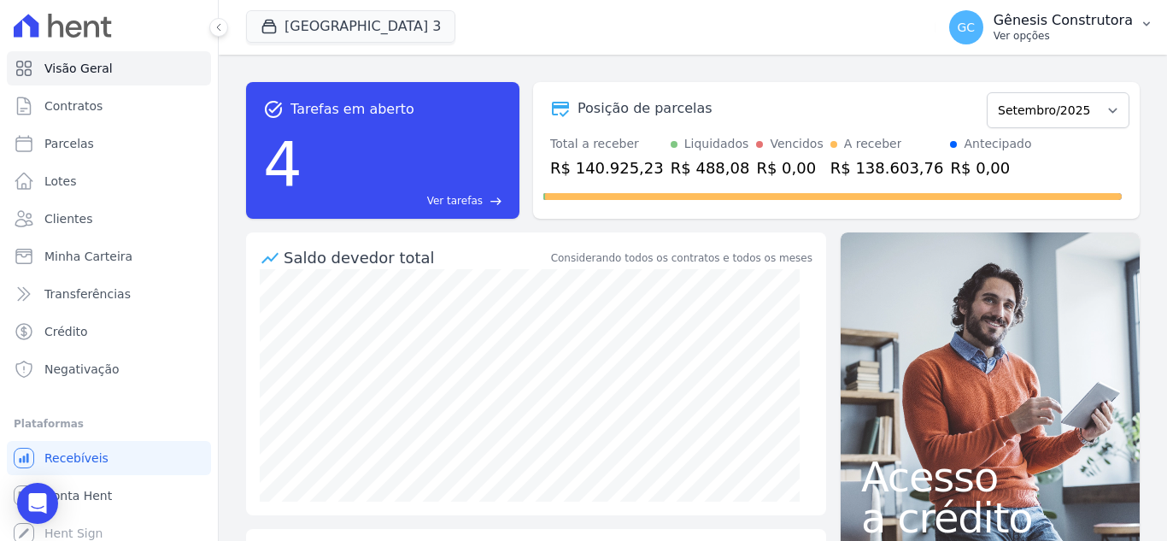
click at [1062, 26] on p "Gênesis Construtora" at bounding box center [1063, 20] width 139 height 17
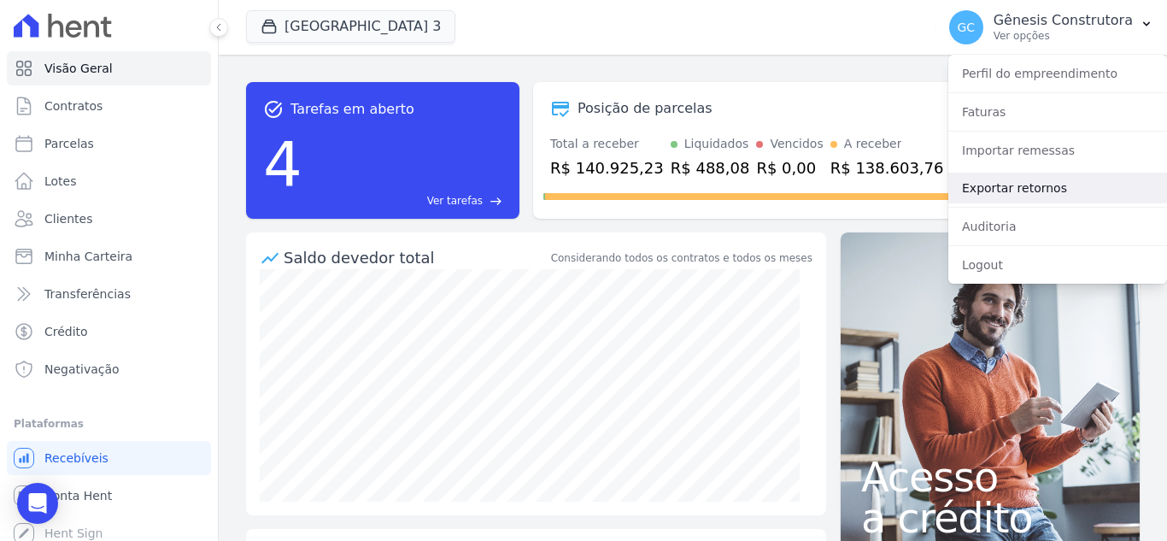
click at [1033, 181] on link "Exportar retornos" at bounding box center [1057, 188] width 219 height 31
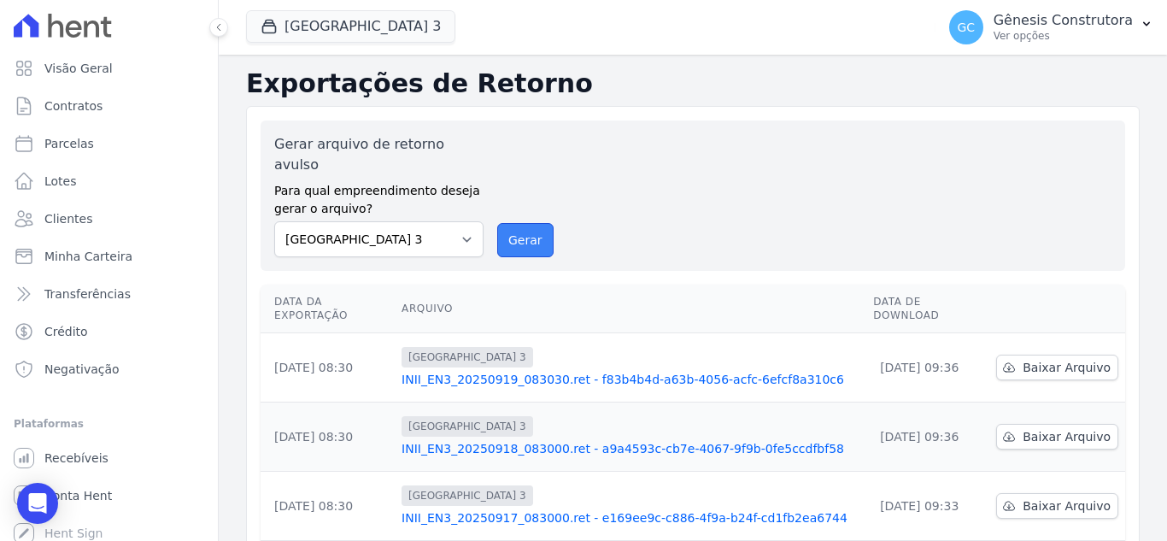
click at [515, 227] on button "Gerar" at bounding box center [525, 240] width 56 height 34
click at [517, 227] on button "Gerar" at bounding box center [525, 240] width 56 height 34
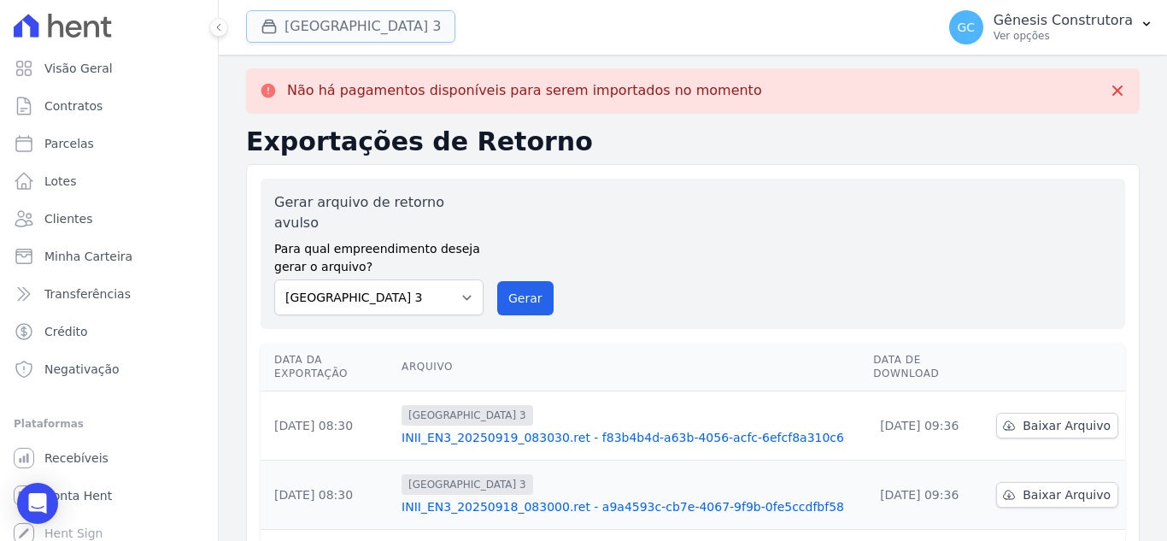
click at [363, 26] on button "[GEOGRAPHIC_DATA] 3" at bounding box center [350, 26] width 209 height 32
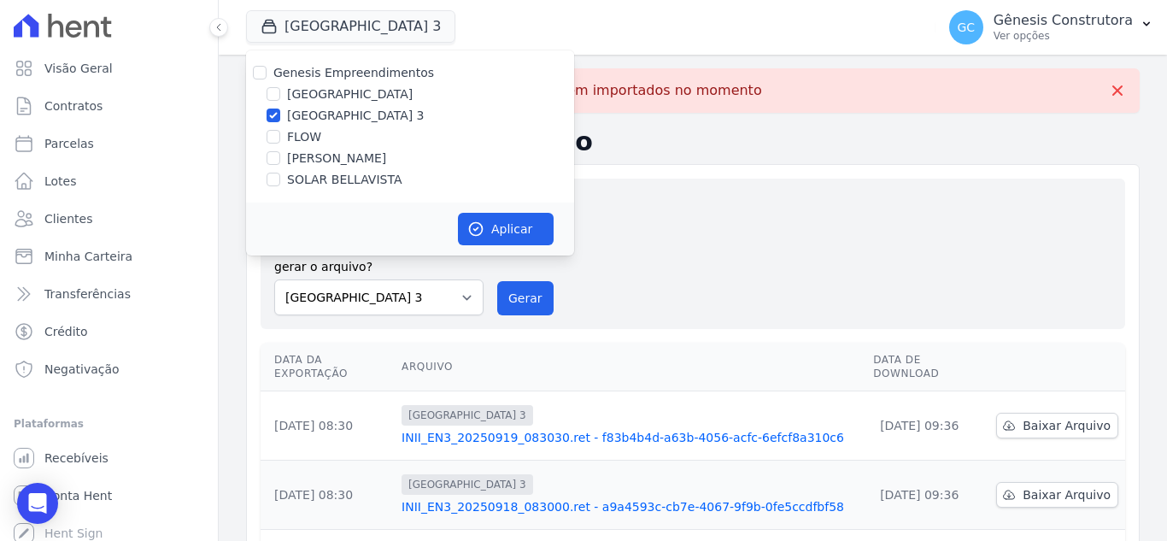
click at [290, 138] on label "FLOW" at bounding box center [304, 137] width 34 height 18
click at [280, 138] on input "FLOW" at bounding box center [274, 137] width 14 height 14
checkbox input "true"
click at [309, 109] on label "[GEOGRAPHIC_DATA] 3" at bounding box center [356, 116] width 138 height 18
click at [280, 109] on input "[GEOGRAPHIC_DATA] 3" at bounding box center [274, 115] width 14 height 14
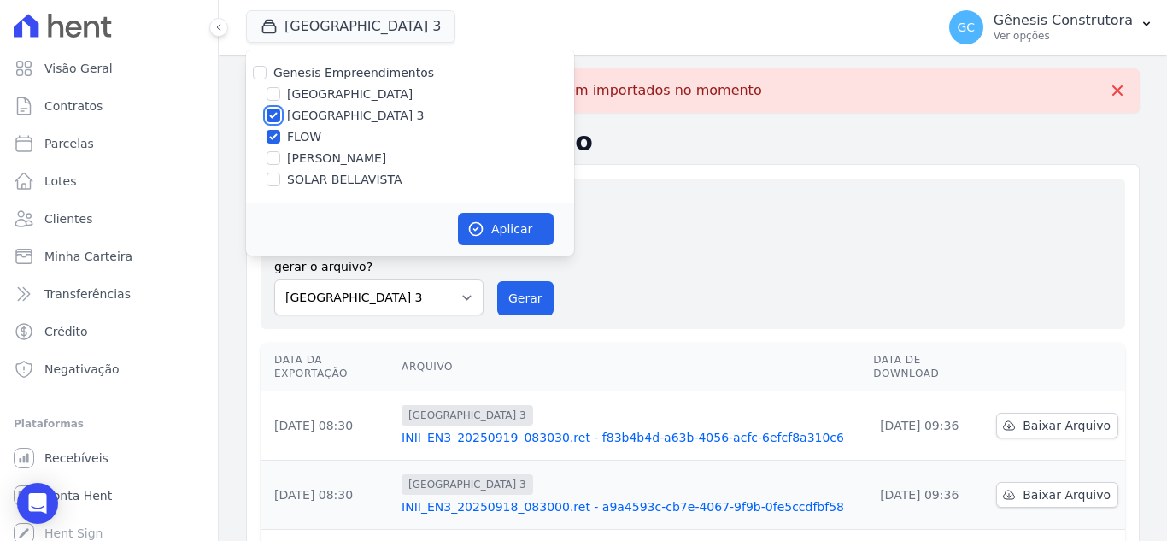
checkbox input "false"
click at [467, 229] on button "Aplicar" at bounding box center [506, 229] width 96 height 32
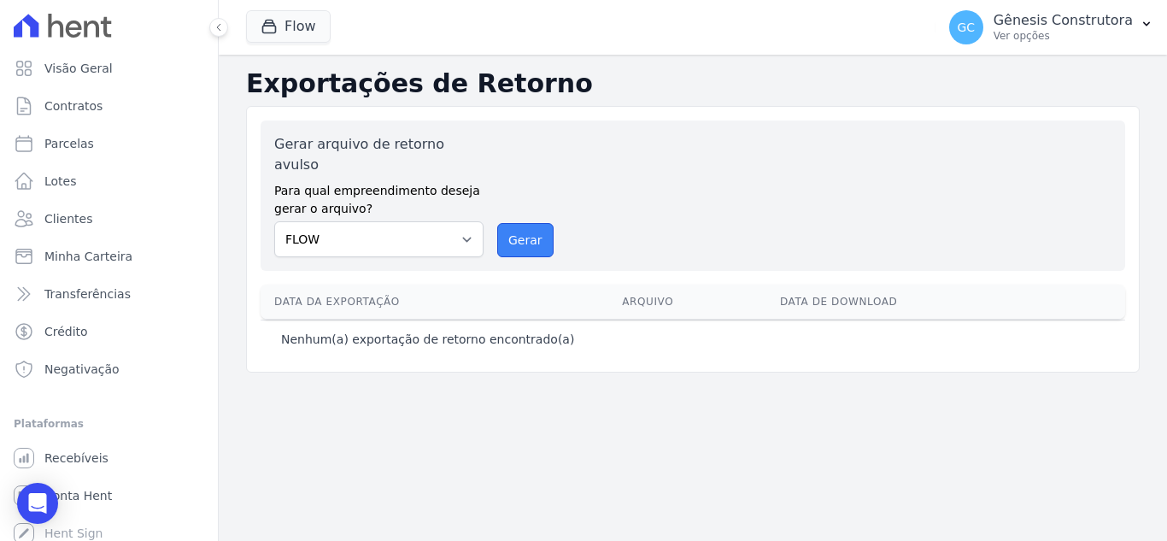
click at [521, 223] on button "Gerar" at bounding box center [525, 240] width 56 height 34
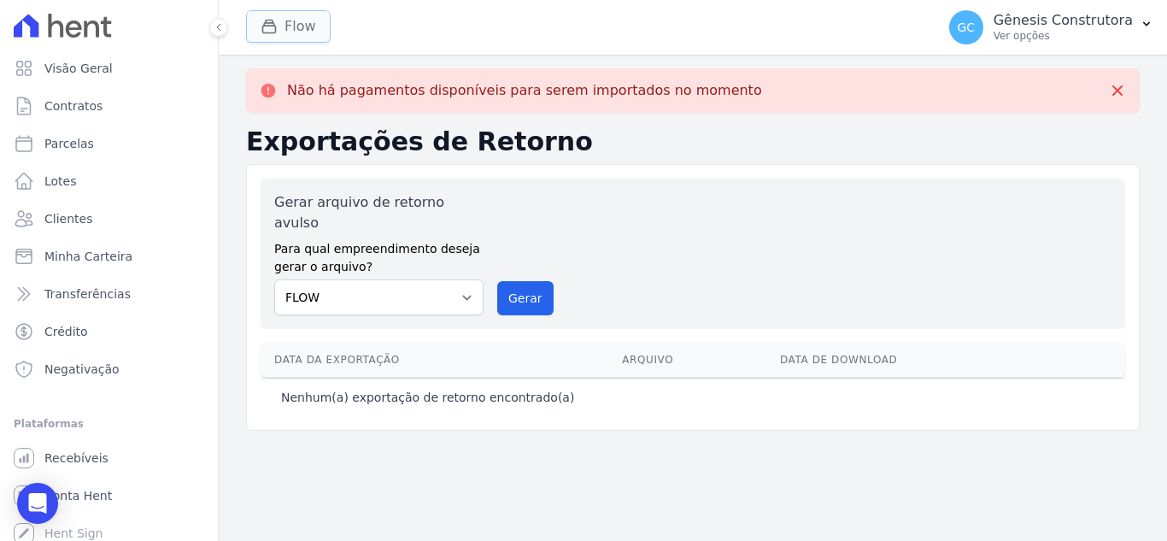
click at [275, 32] on icon "button" at bounding box center [269, 27] width 13 height 13
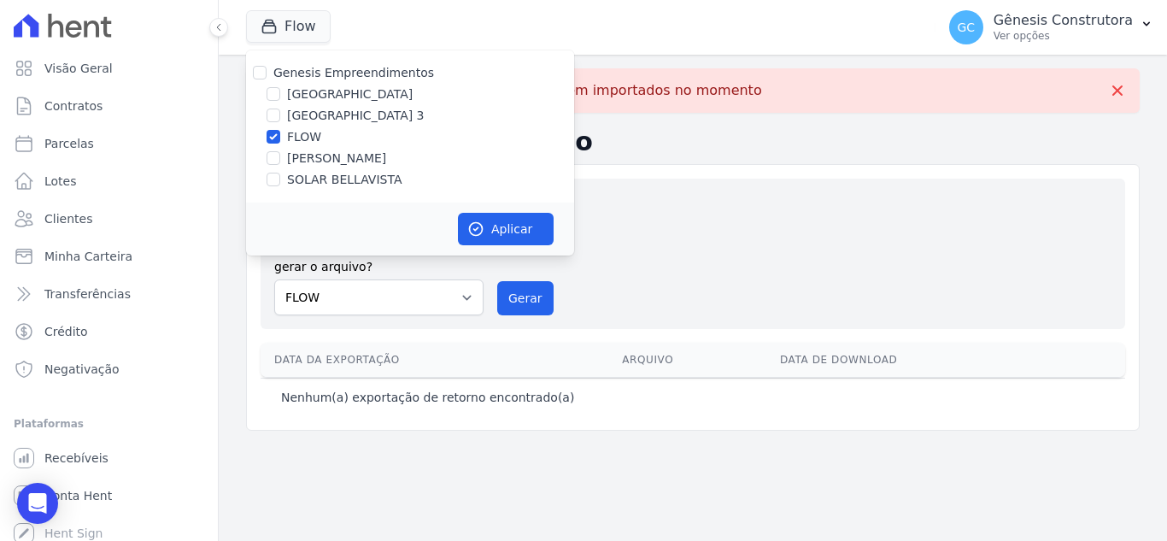
drag, startPoint x: 337, startPoint y: 160, endPoint x: 321, endPoint y: 155, distance: 16.2
click at [336, 160] on label "[PERSON_NAME]" at bounding box center [336, 159] width 99 height 18
click at [280, 160] on input "[PERSON_NAME]" at bounding box center [274, 158] width 14 height 14
checkbox input "true"
click at [303, 138] on label "FLOW" at bounding box center [304, 137] width 34 height 18
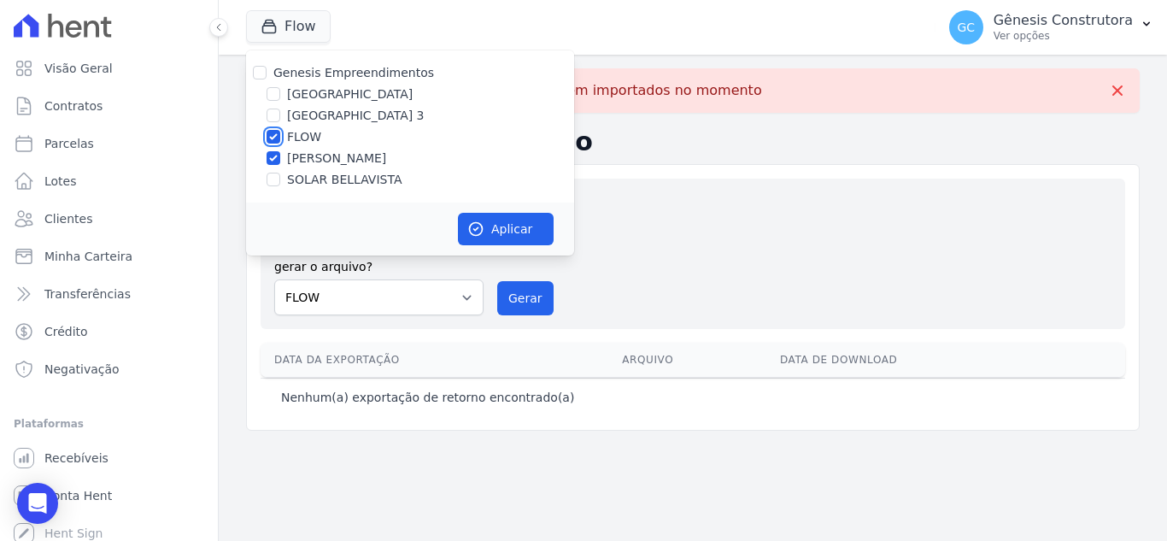
click at [280, 138] on input "FLOW" at bounding box center [274, 137] width 14 height 14
checkbox input "false"
click at [512, 224] on button "Aplicar" at bounding box center [506, 229] width 96 height 32
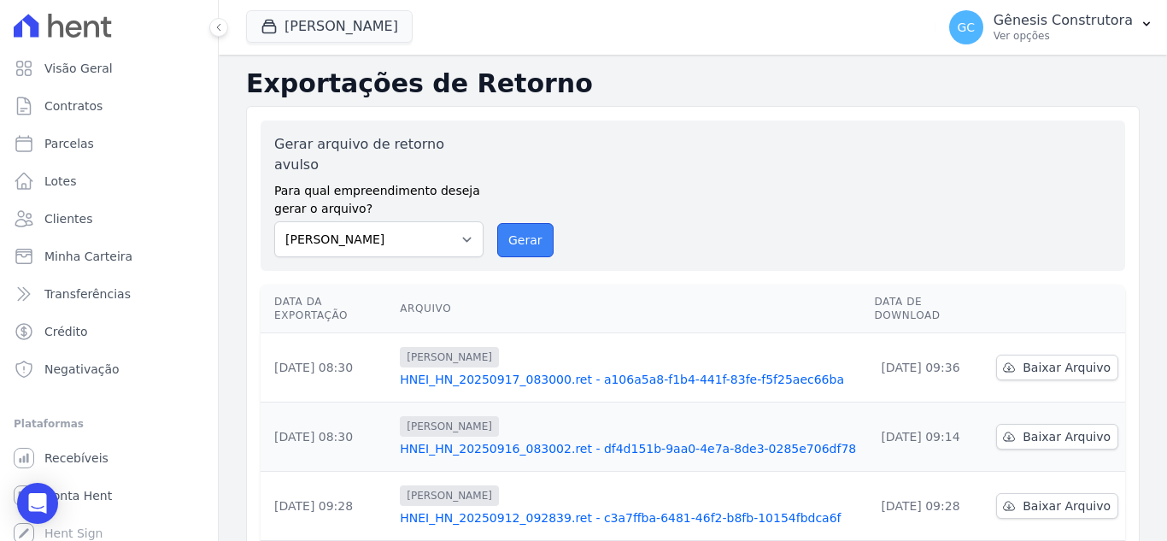
click at [508, 223] on button "Gerar" at bounding box center [525, 240] width 56 height 34
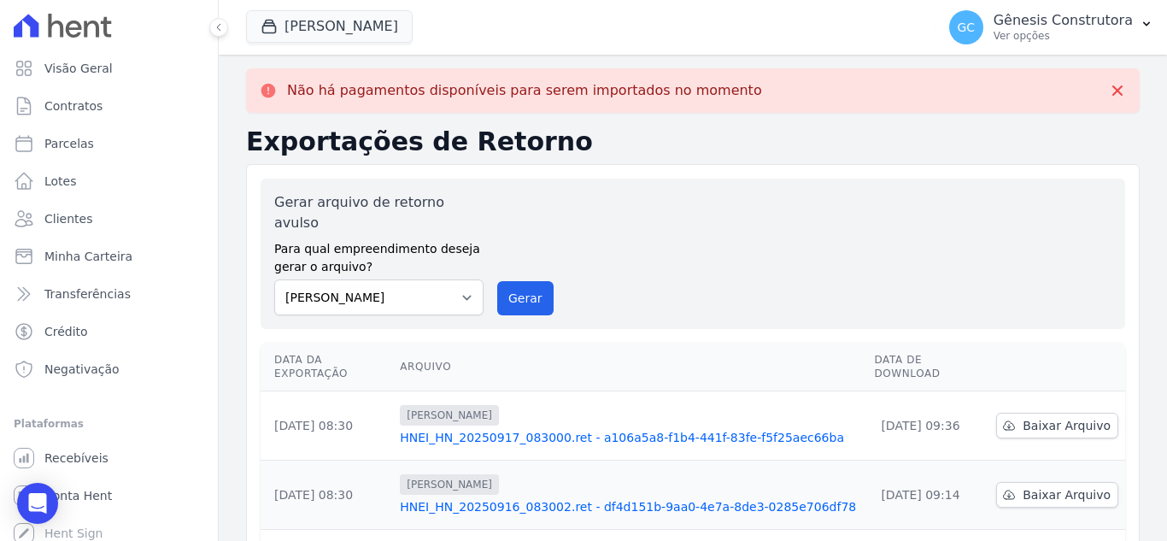
click at [336, 5] on div "[PERSON_NAME] Genesis Empreendimentos [GEOGRAPHIC_DATA] [GEOGRAPHIC_DATA] FLOW …" at bounding box center [587, 27] width 683 height 56
click at [338, 35] on button "[PERSON_NAME]" at bounding box center [329, 26] width 167 height 32
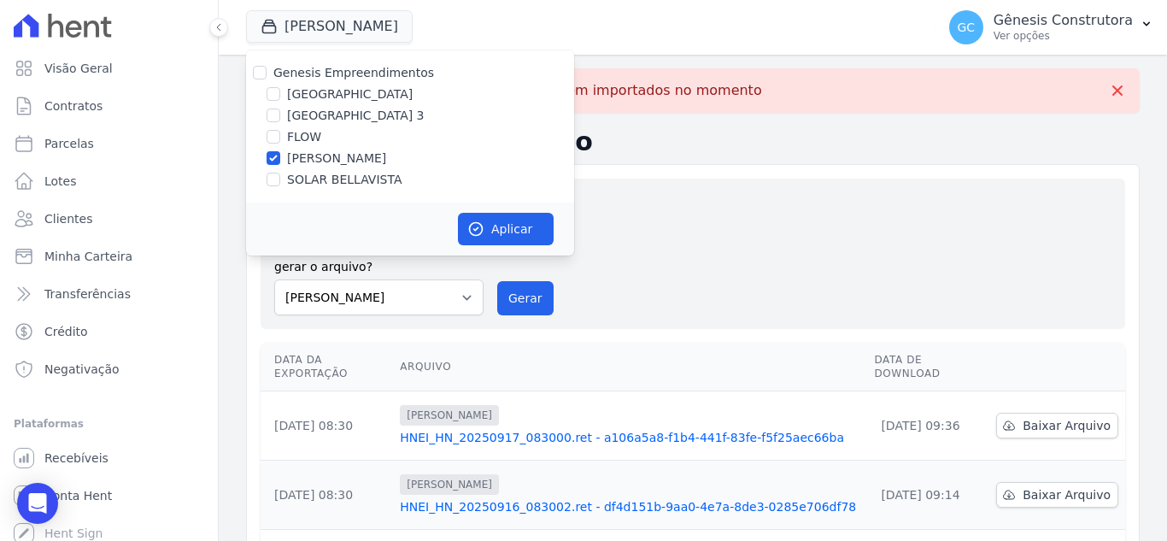
click at [321, 185] on label "SOLAR BELLAVISTA" at bounding box center [344, 180] width 114 height 18
click at [280, 185] on input "SOLAR BELLAVISTA" at bounding box center [274, 180] width 14 height 14
checkbox input "true"
click at [317, 160] on label "[PERSON_NAME]" at bounding box center [336, 159] width 99 height 18
click at [280, 160] on input "[PERSON_NAME]" at bounding box center [274, 158] width 14 height 14
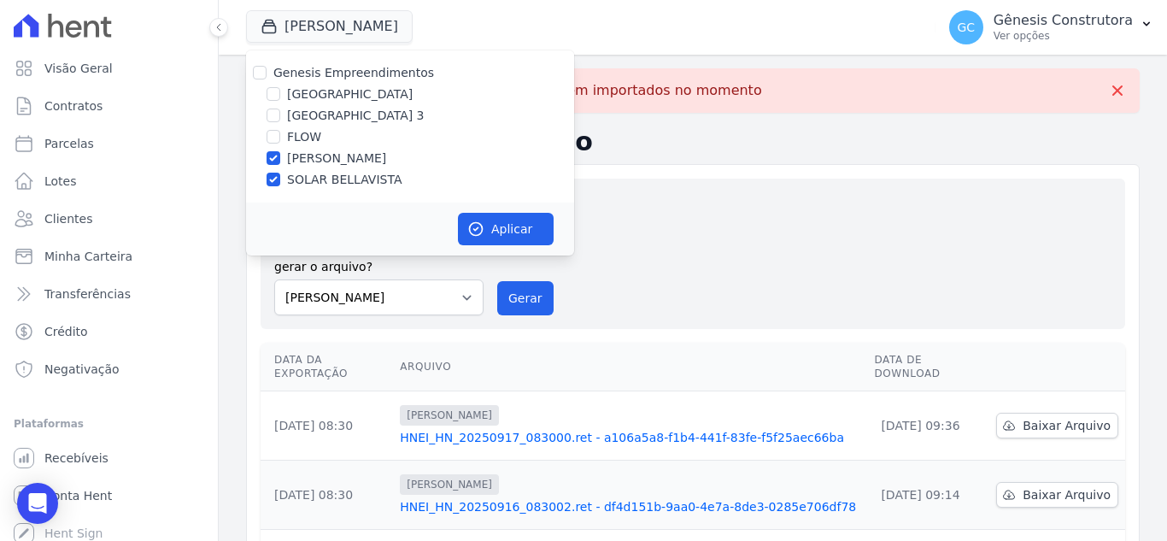
checkbox input "false"
click at [482, 219] on button "Aplicar" at bounding box center [506, 229] width 96 height 32
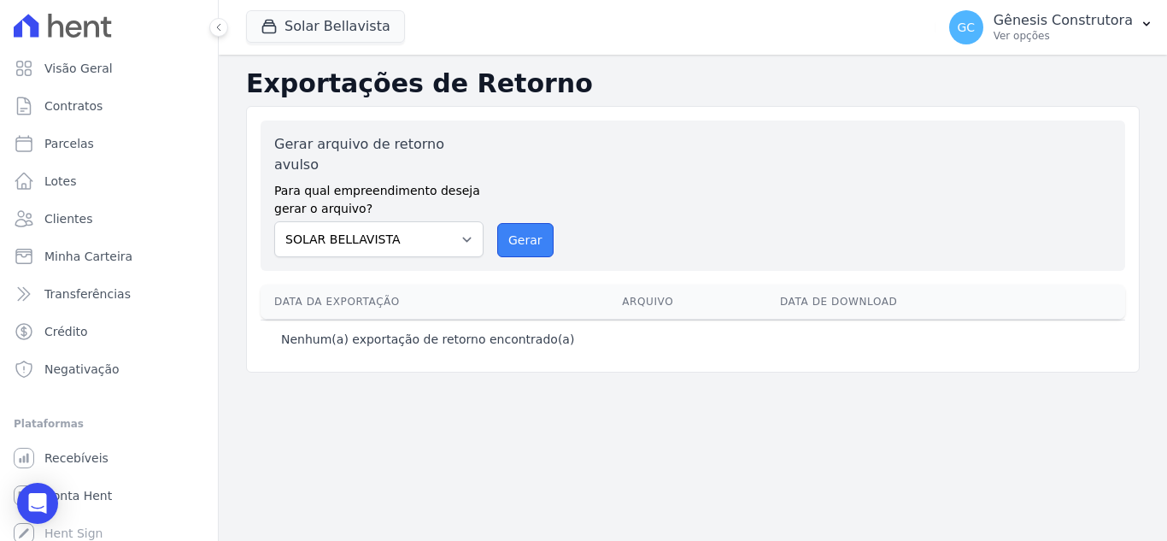
click at [523, 223] on button "Gerar" at bounding box center [525, 240] width 56 height 34
